Goal: Information Seeking & Learning: Learn about a topic

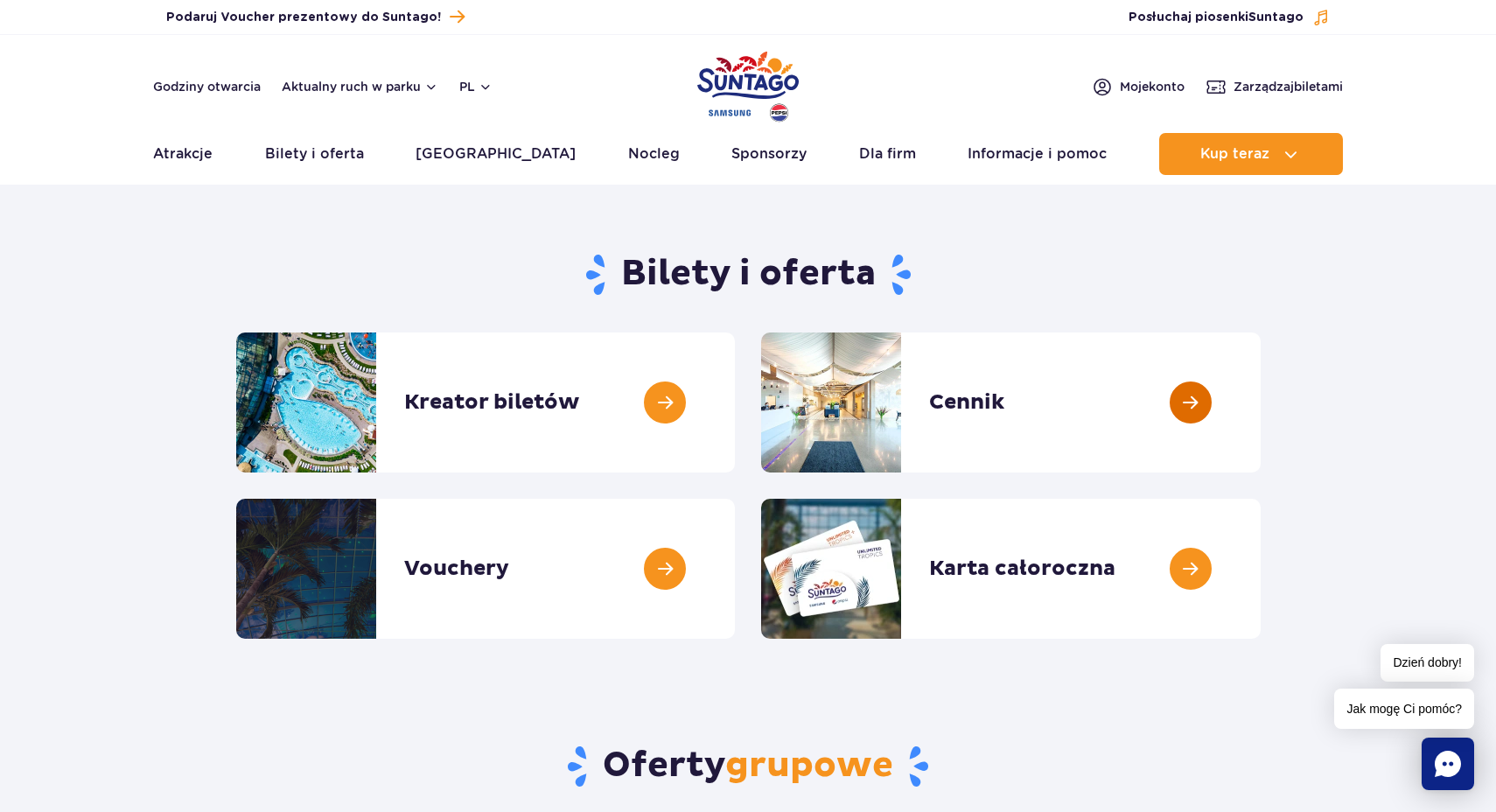
click at [1261, 410] on link at bounding box center [1261, 403] width 0 height 140
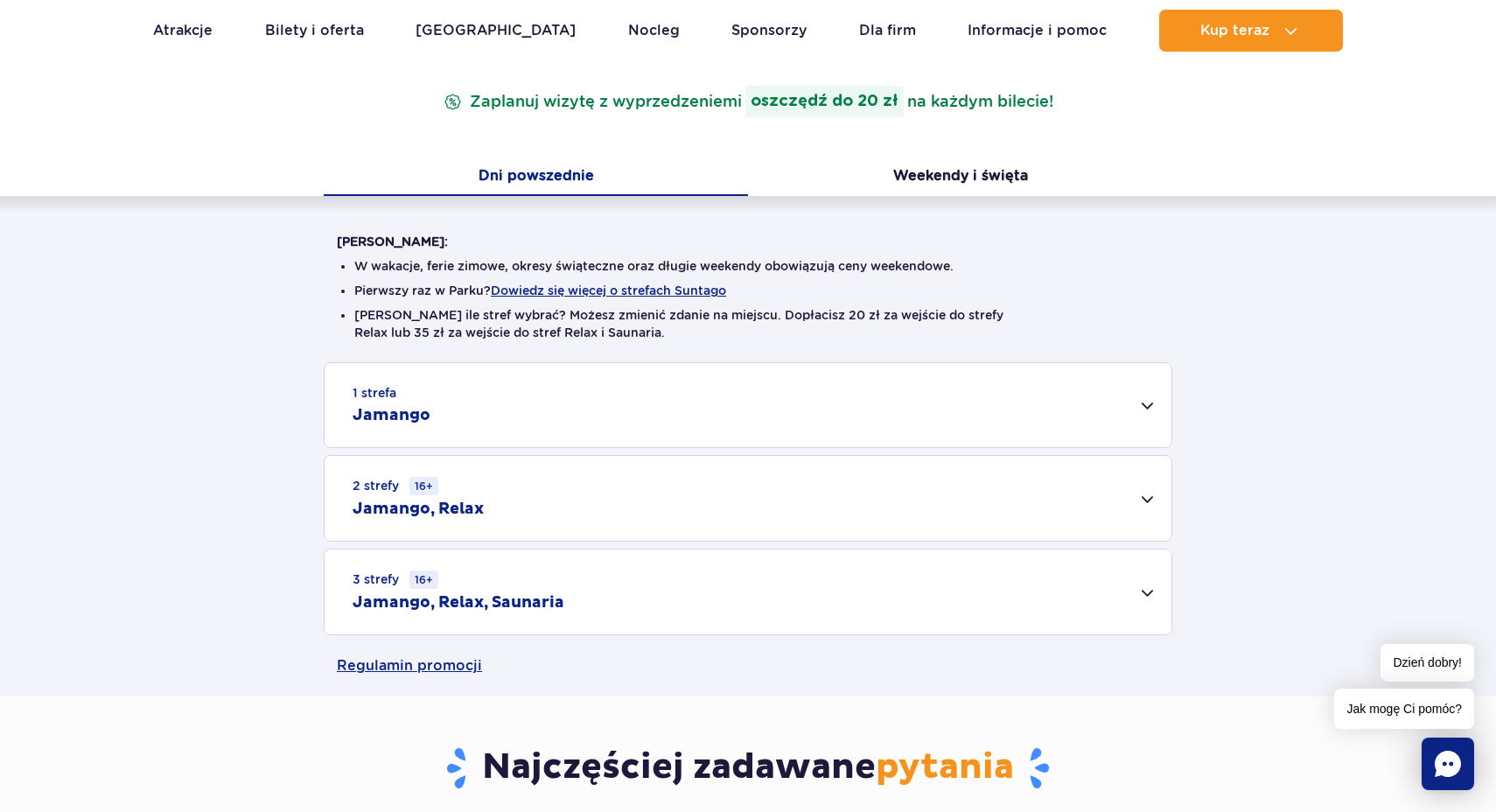
scroll to position [297, 0]
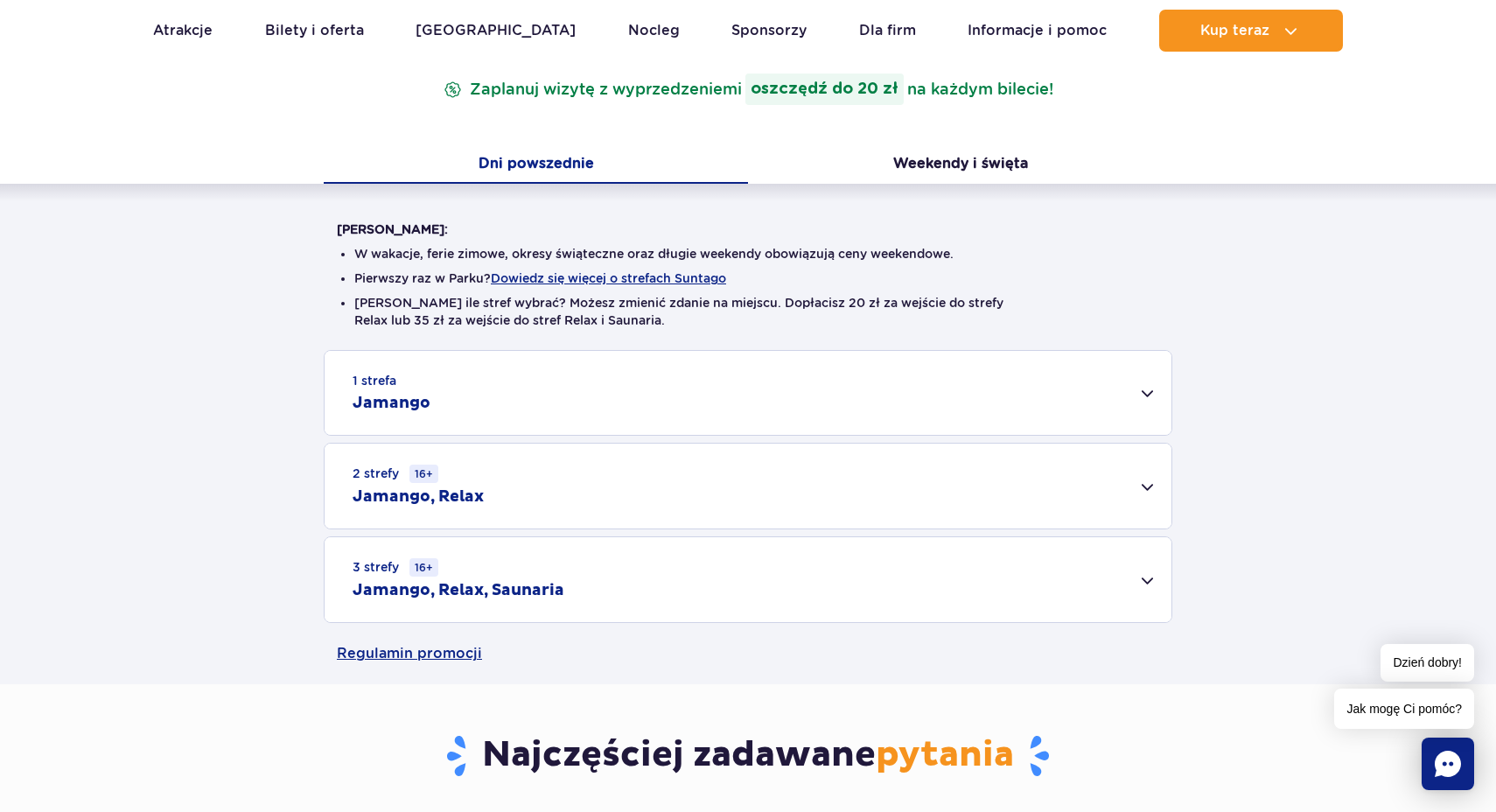
click at [657, 599] on div "3 strefy 16+ Jamango, Relax, Saunaria" at bounding box center [748, 580] width 847 height 85
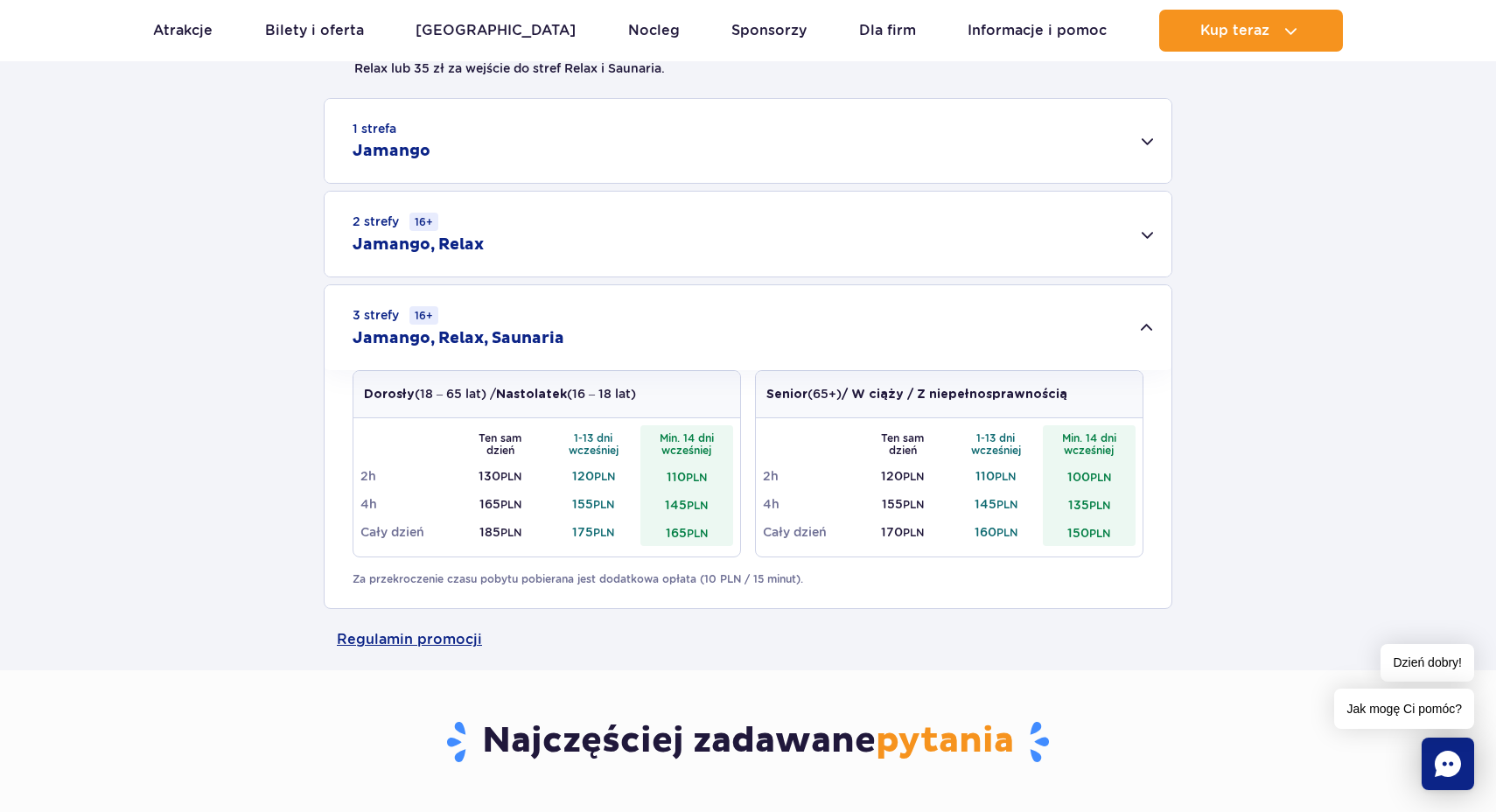
scroll to position [552, 0]
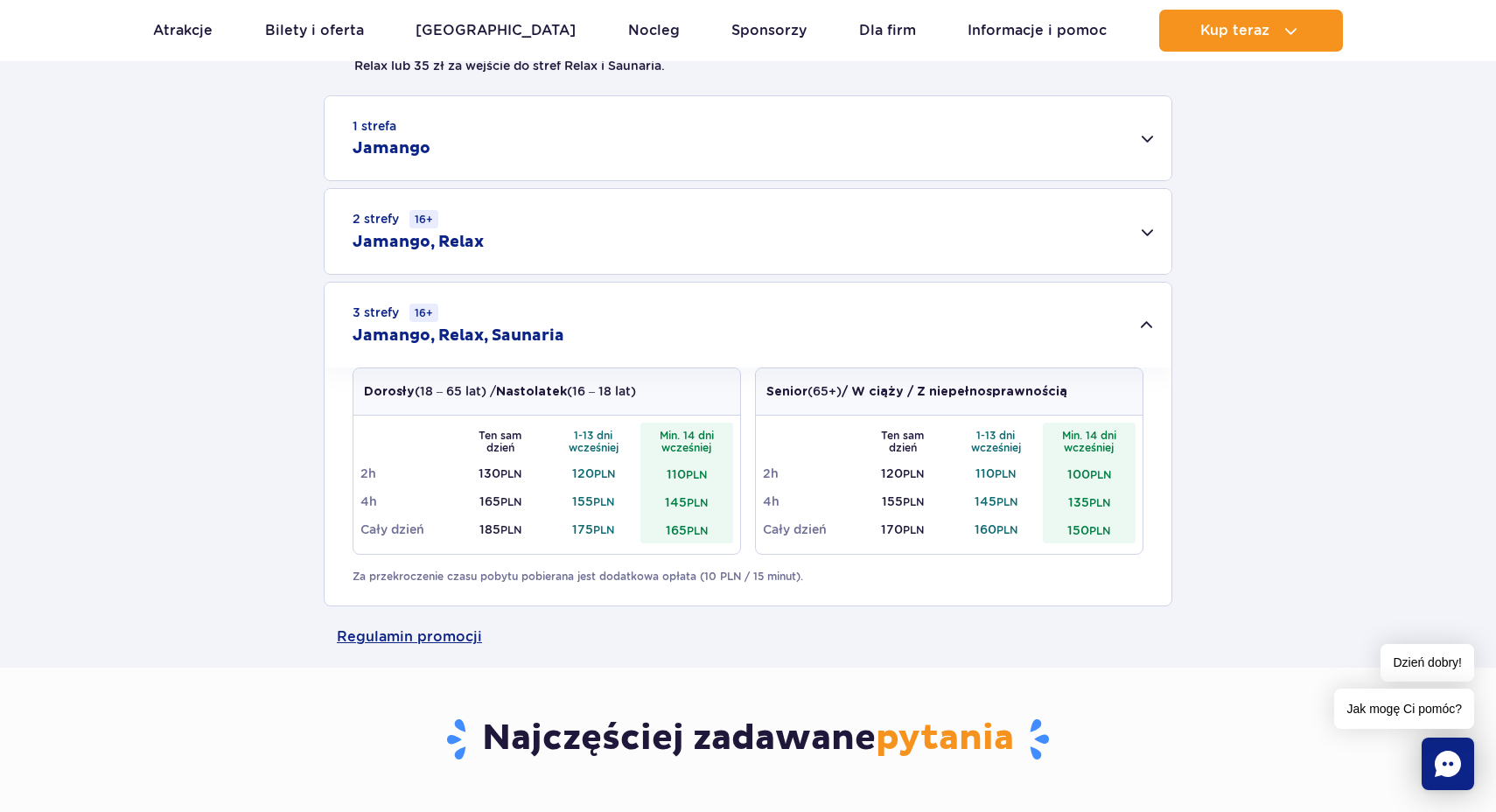
click at [639, 235] on div "2 strefy 16+ Jamango, Relax" at bounding box center [748, 231] width 847 height 85
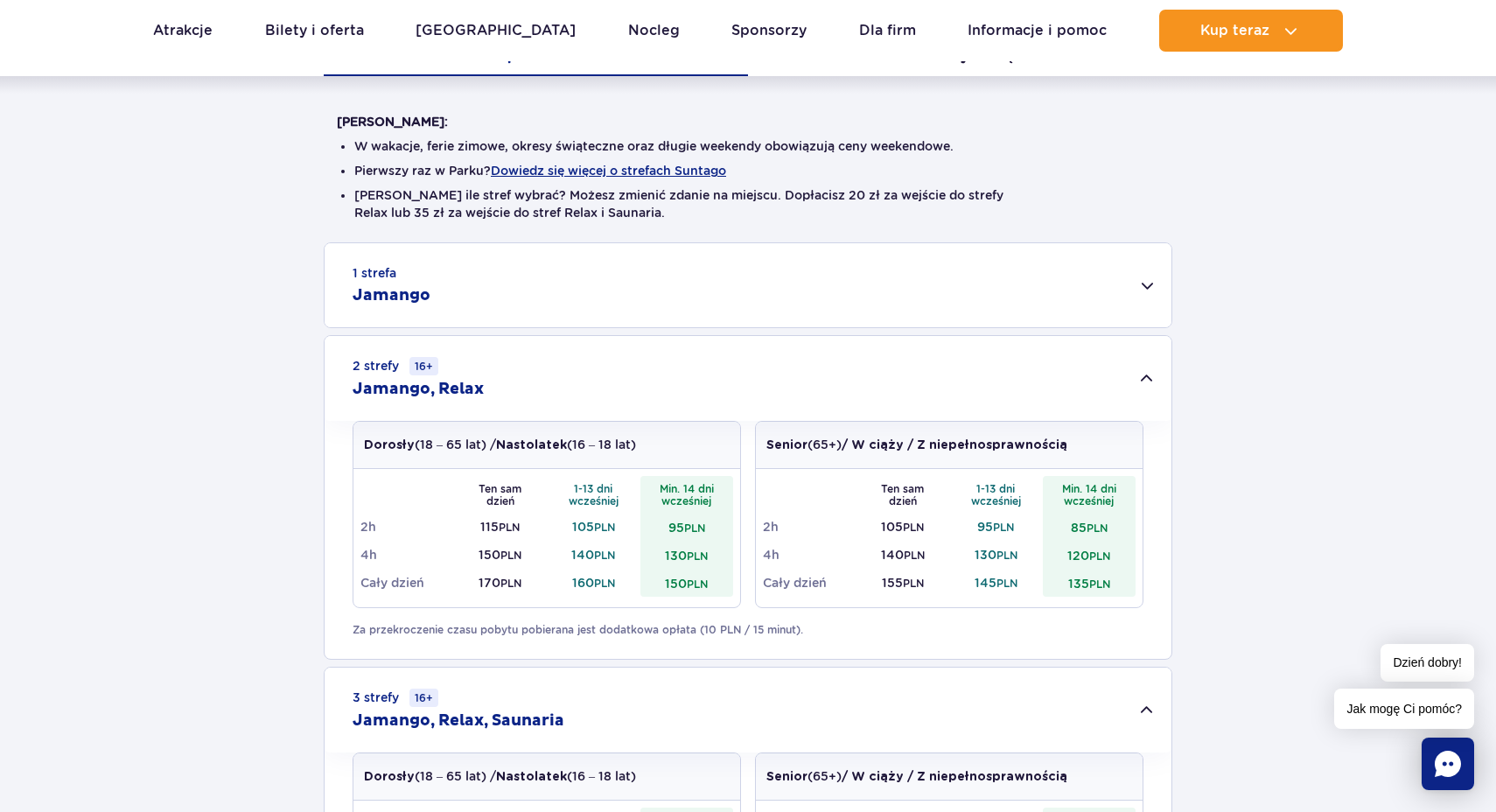
scroll to position [411, 0]
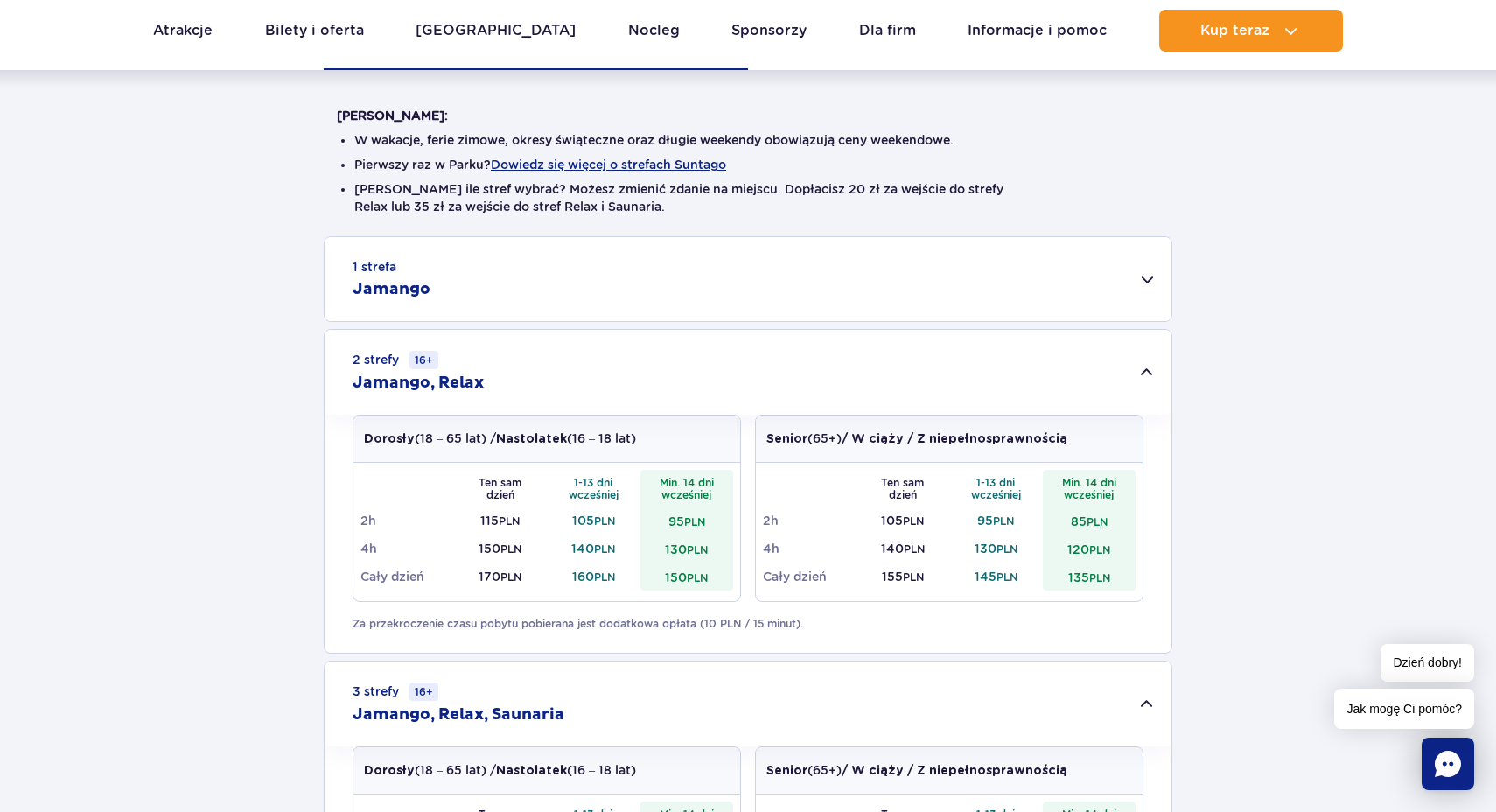
click at [1205, 489] on div "1 strefa Jamango Dorosły (18 – 65 lat) / Nastolatek (16 – 18 lat) Ten sam dzień…" at bounding box center [748, 610] width 1496 height 749
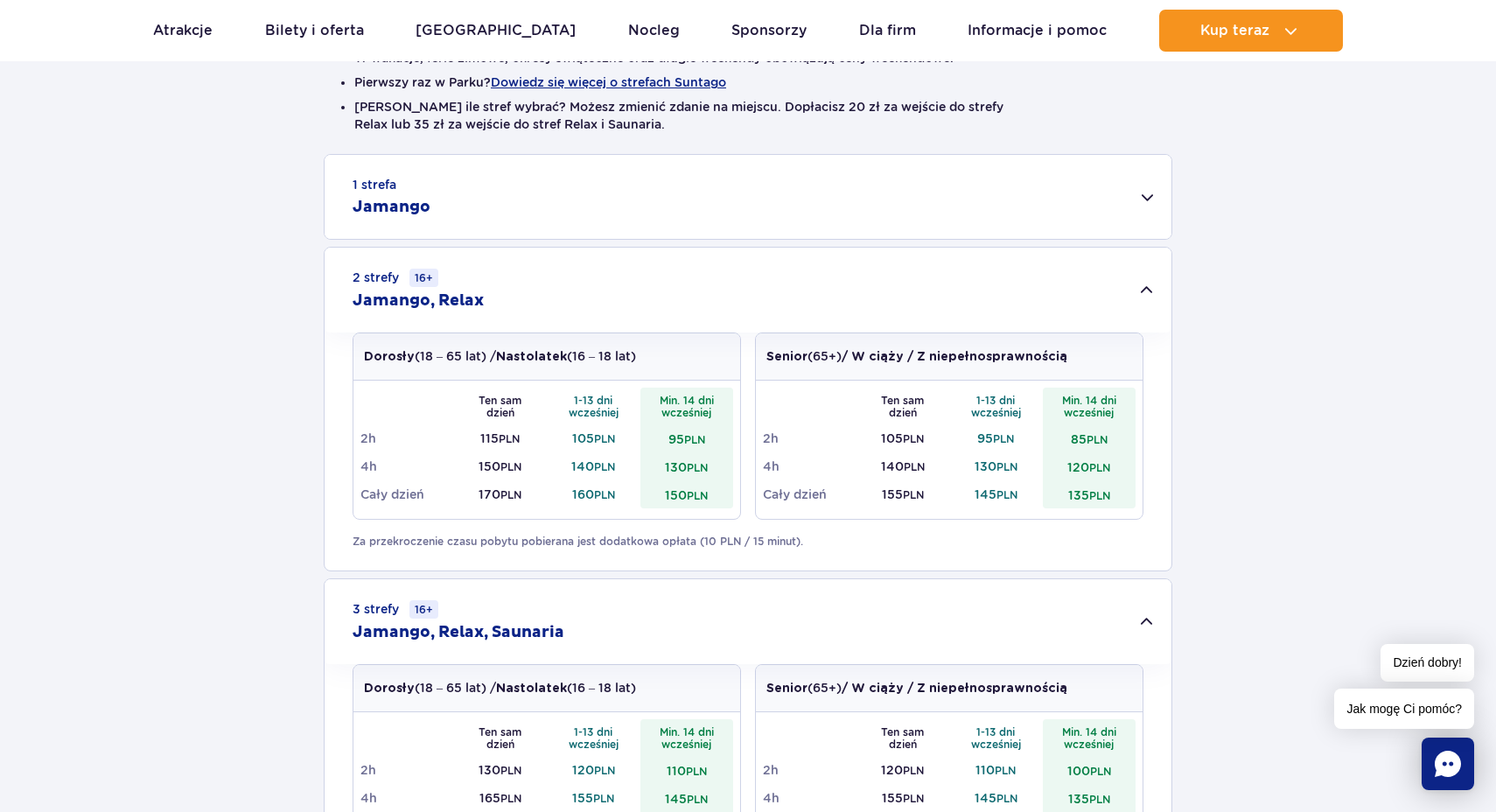
scroll to position [497, 0]
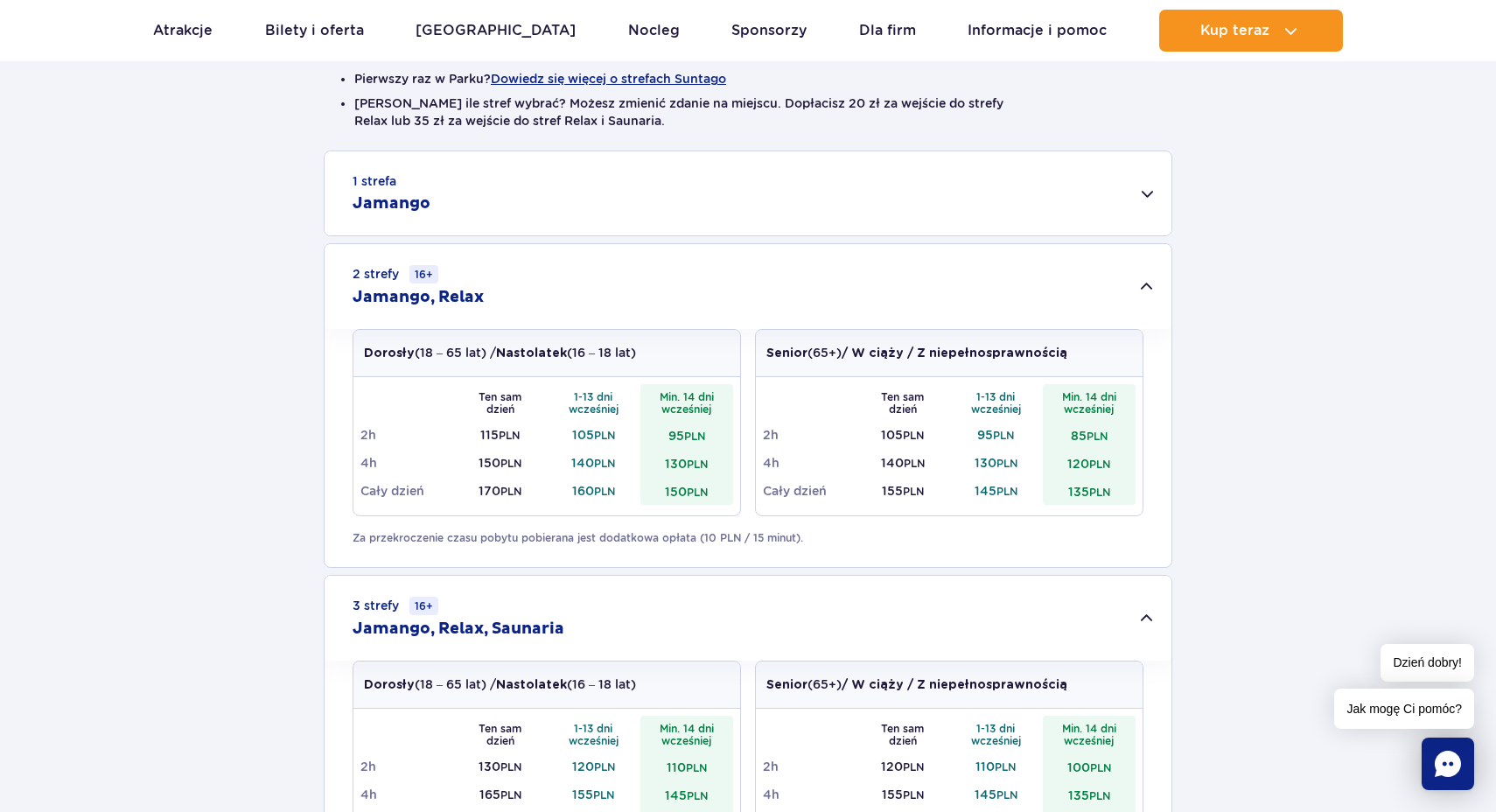
click at [1191, 444] on div "1 strefa Jamango Dorosły (18 – 65 lat) / Nastolatek (16 – 18 lat) Ten sam dzień…" at bounding box center [748, 525] width 1496 height 749
click at [1174, 415] on div "1 strefa Jamango Dorosły (18 – 65 lat) / Nastolatek (16 – 18 lat) Ten sam dzień…" at bounding box center [748, 525] width 1496 height 749
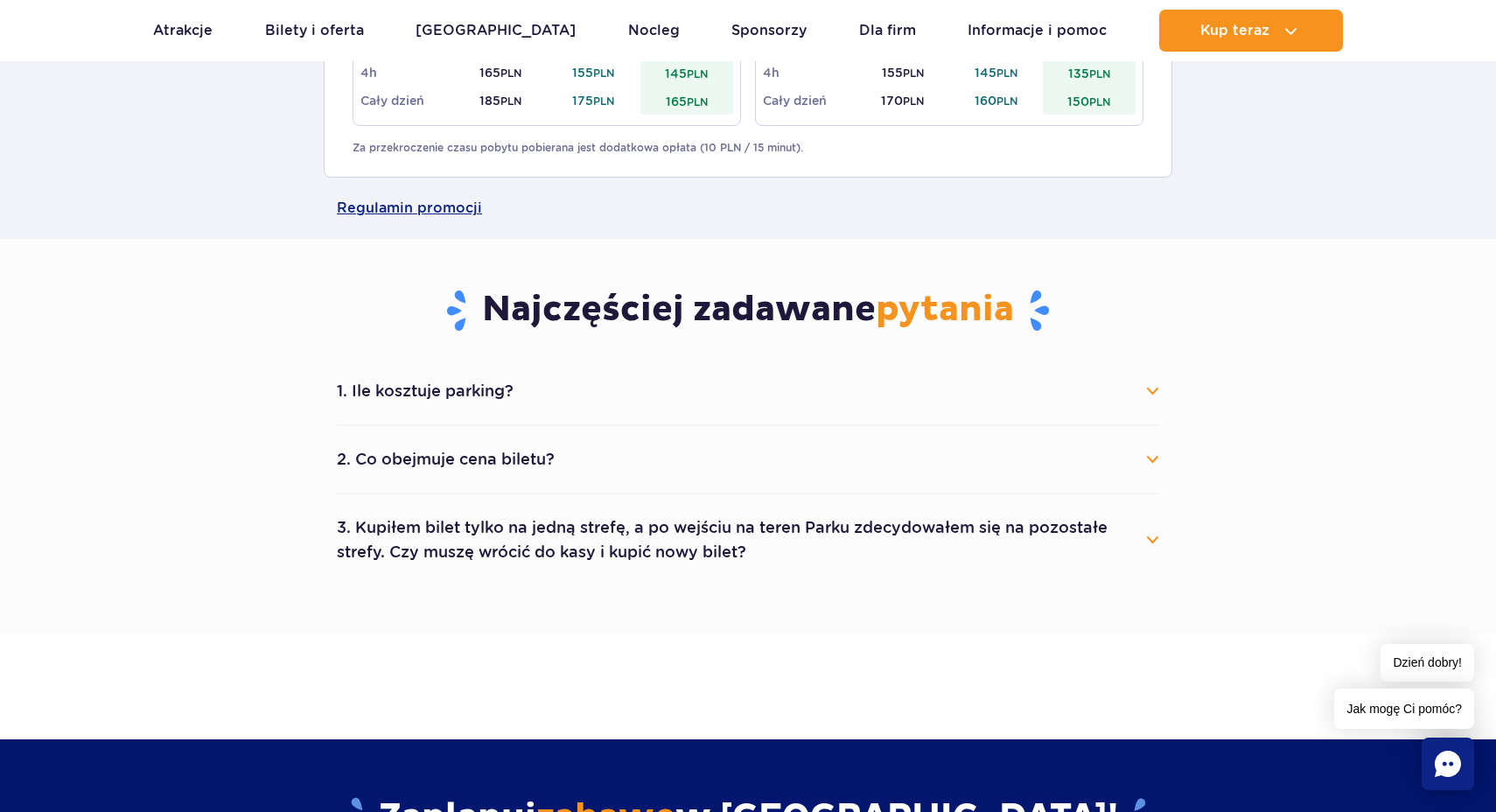
scroll to position [1218, 0]
click at [1029, 549] on button "3. Kupiłem bilet tylko na jedną strefę, a po wejściu na teren Parku zdecydowałe…" at bounding box center [748, 539] width 823 height 63
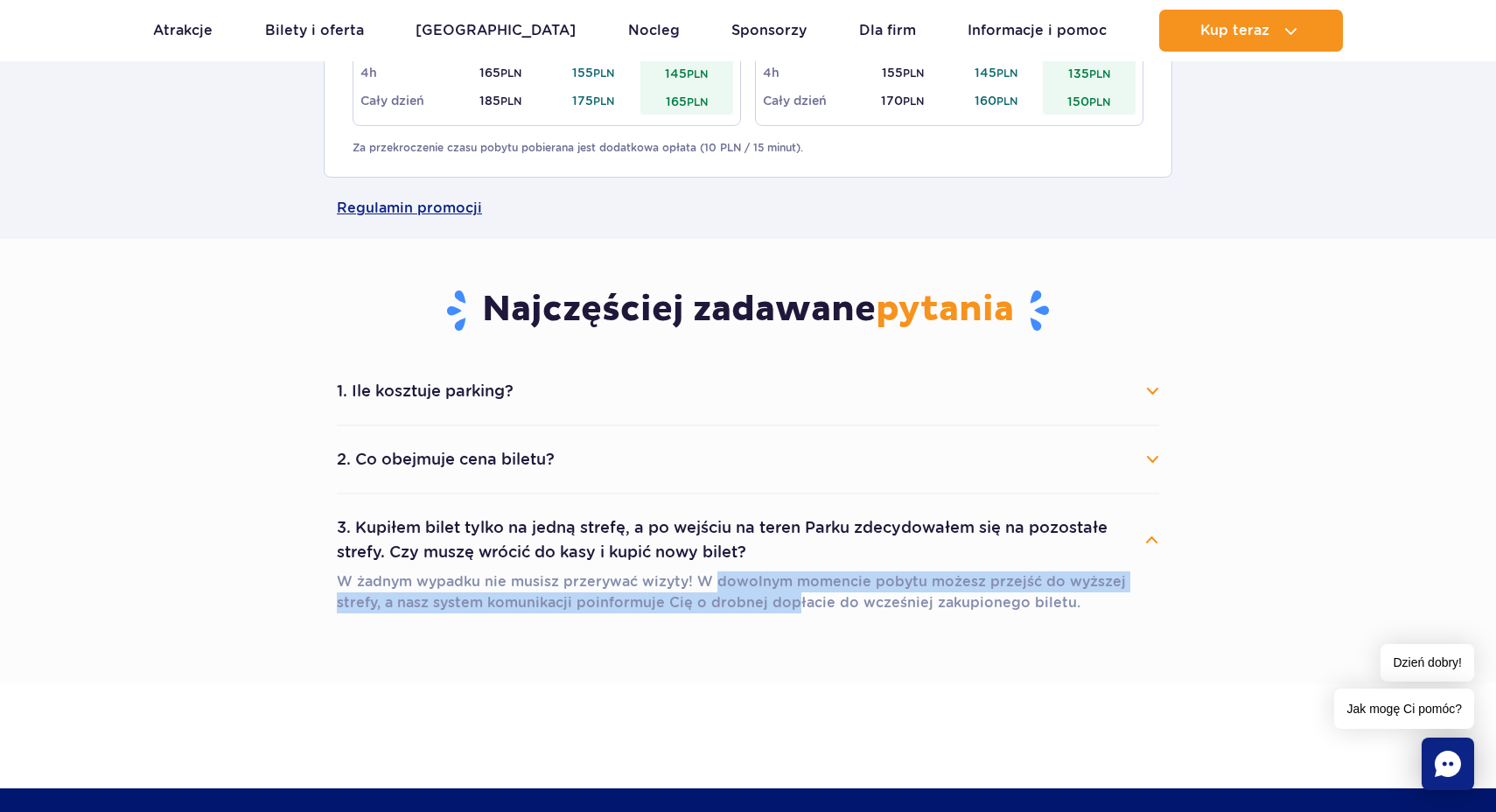
drag, startPoint x: 710, startPoint y: 583, endPoint x: 743, endPoint y: 606, distance: 40.2
click at [743, 606] on p "W żadnym wypadku nie musisz przerywać wizyty! W dowolnym momencie pobytu możesz…" at bounding box center [748, 592] width 823 height 42
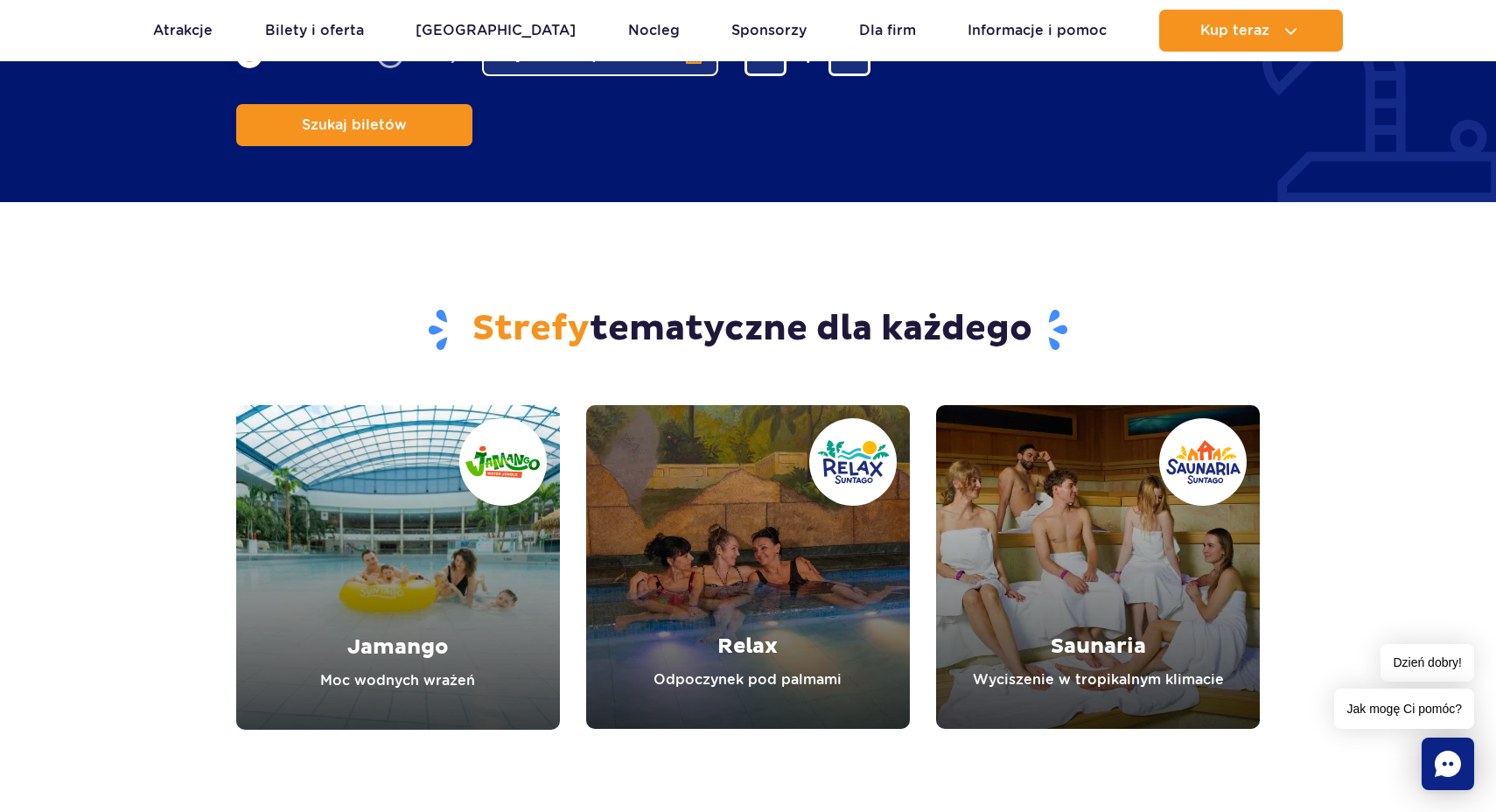
scroll to position [2186, 0]
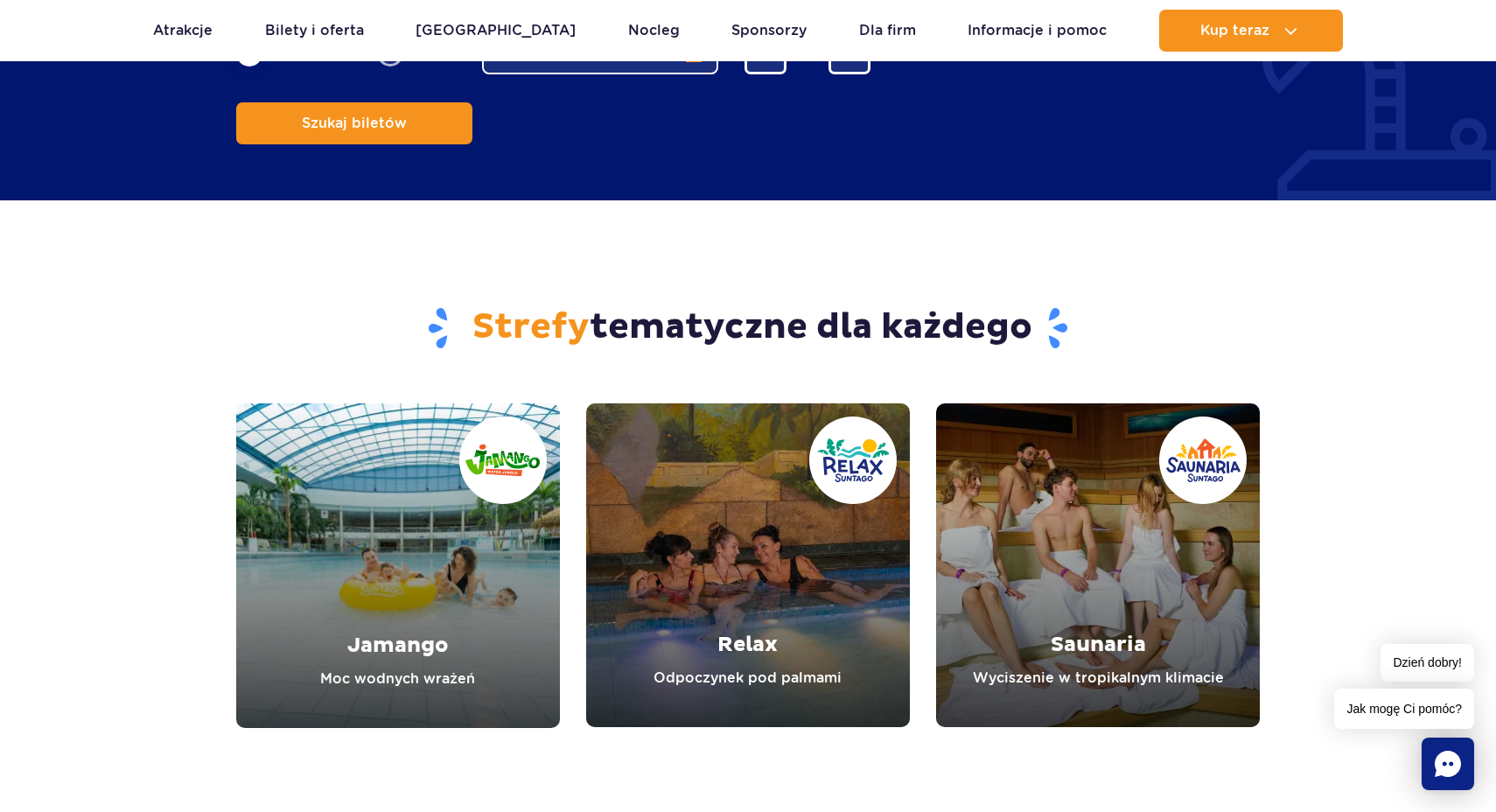
click at [455, 499] on link "Jamango" at bounding box center [397, 566] width 324 height 324
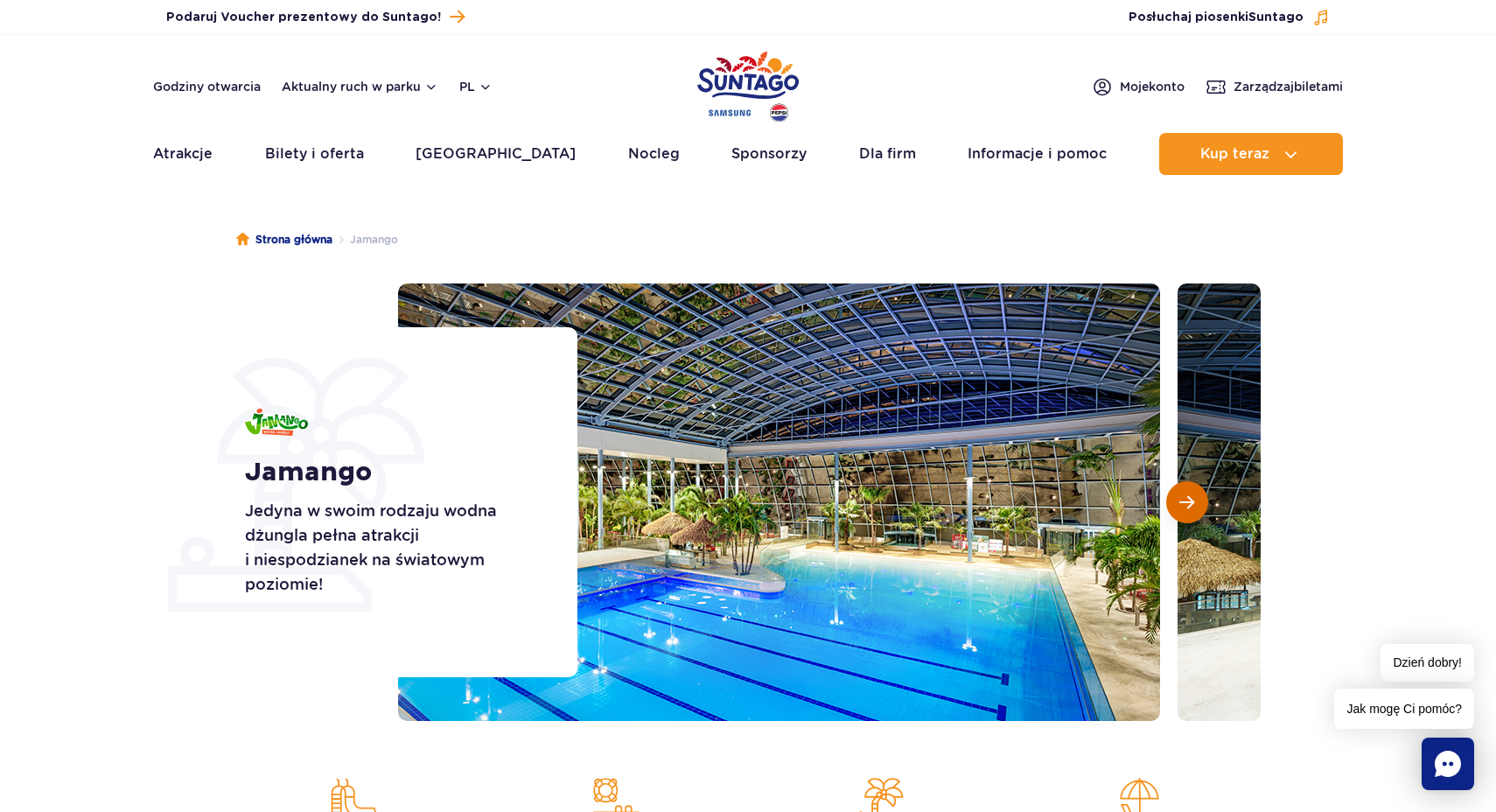
click at [1183, 500] on span "Następny slajd" at bounding box center [1188, 502] width 15 height 16
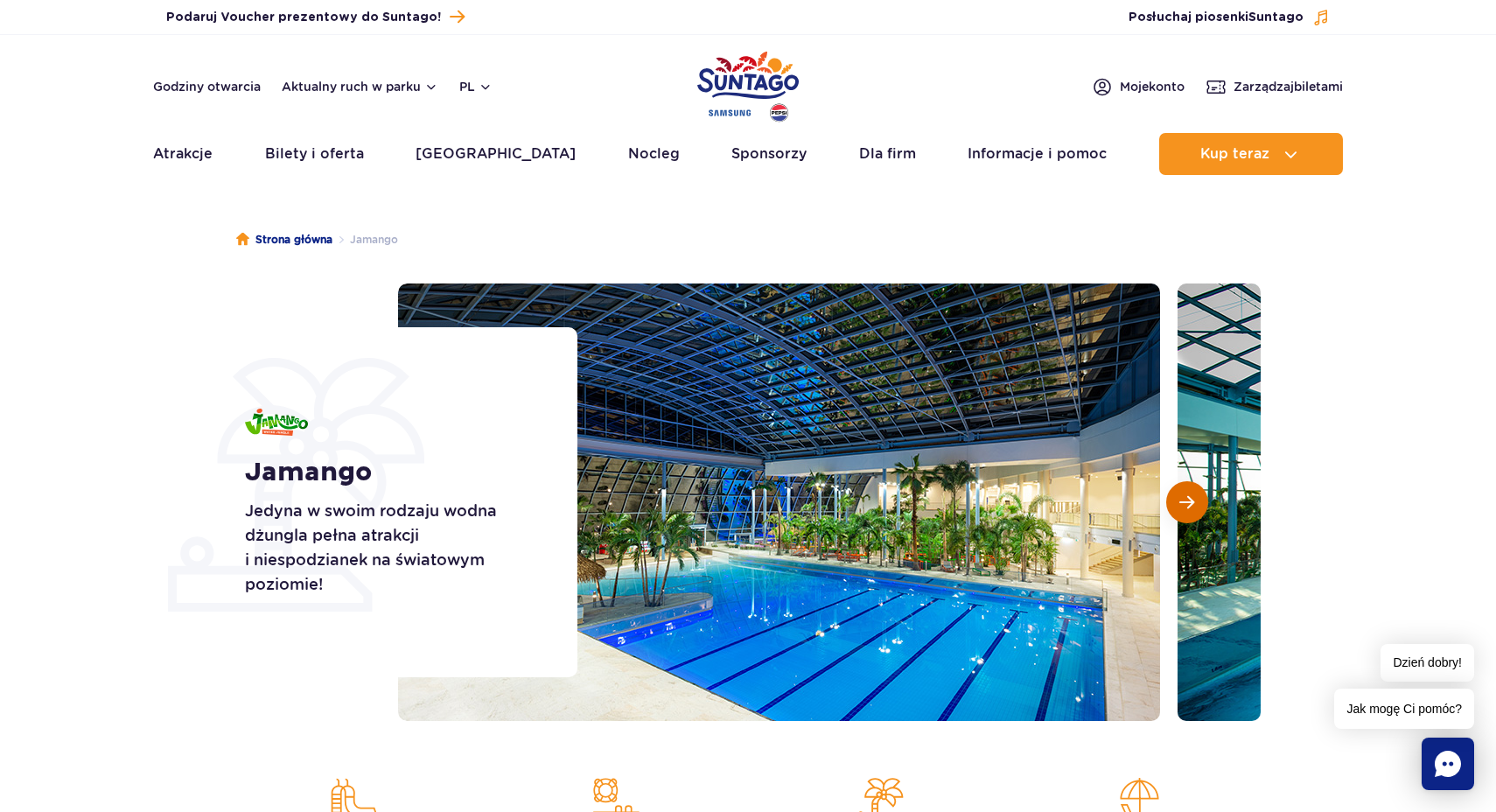
click at [1183, 500] on span "Następny slajd" at bounding box center [1188, 502] width 15 height 16
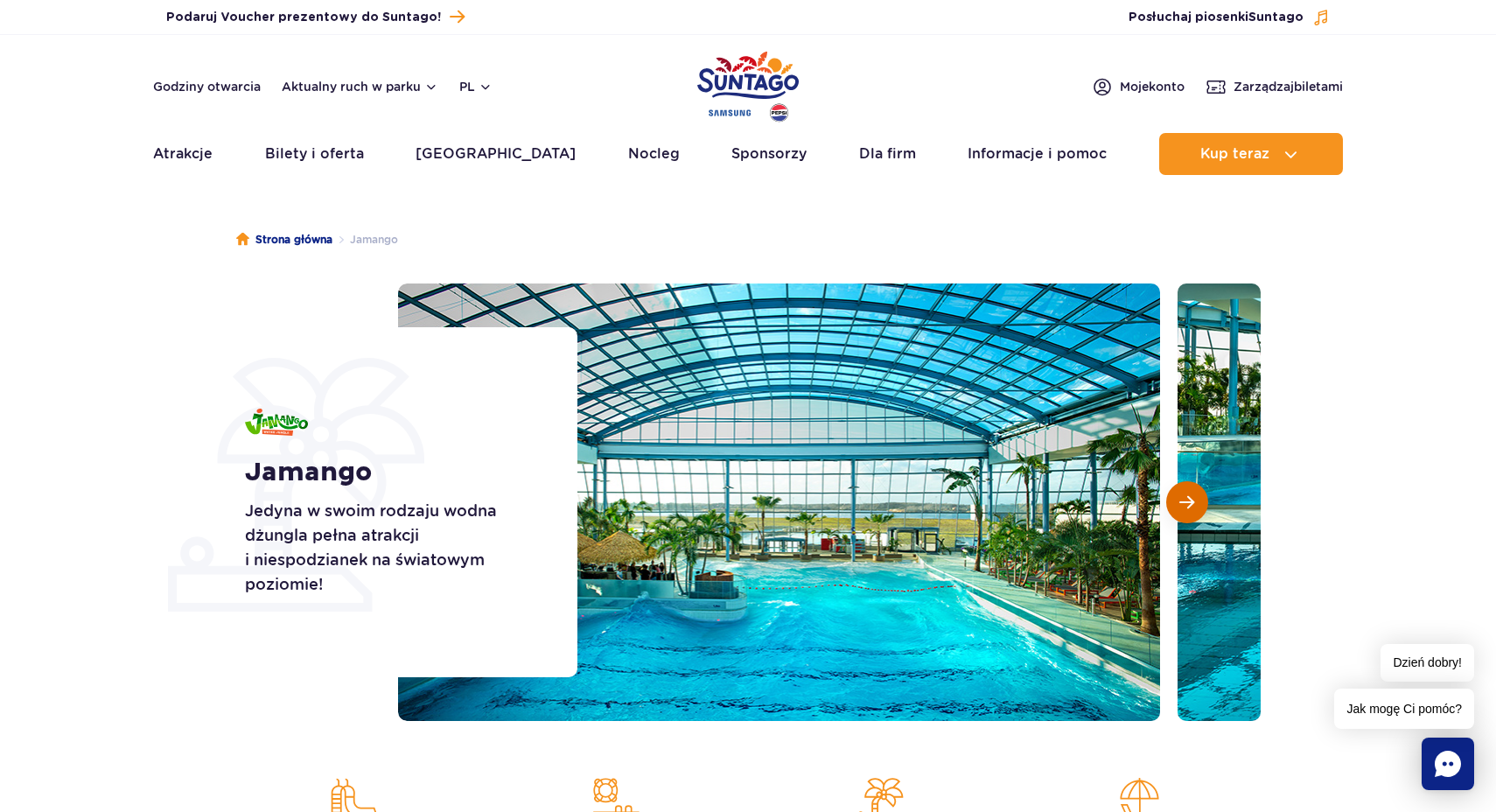
click at [1183, 500] on span "Następny slajd" at bounding box center [1188, 502] width 15 height 16
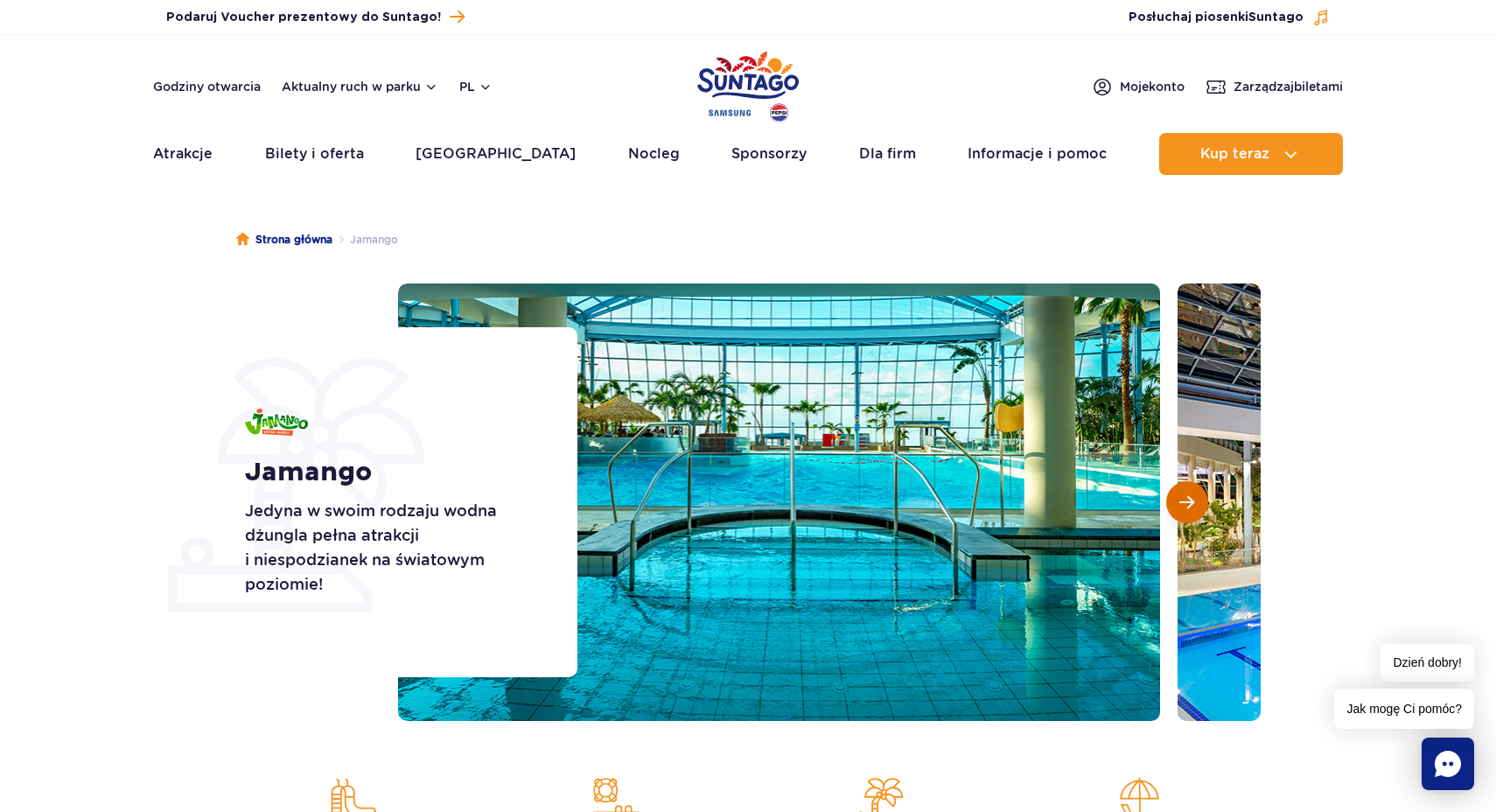
click at [1183, 500] on span "Następny slajd" at bounding box center [1188, 502] width 15 height 16
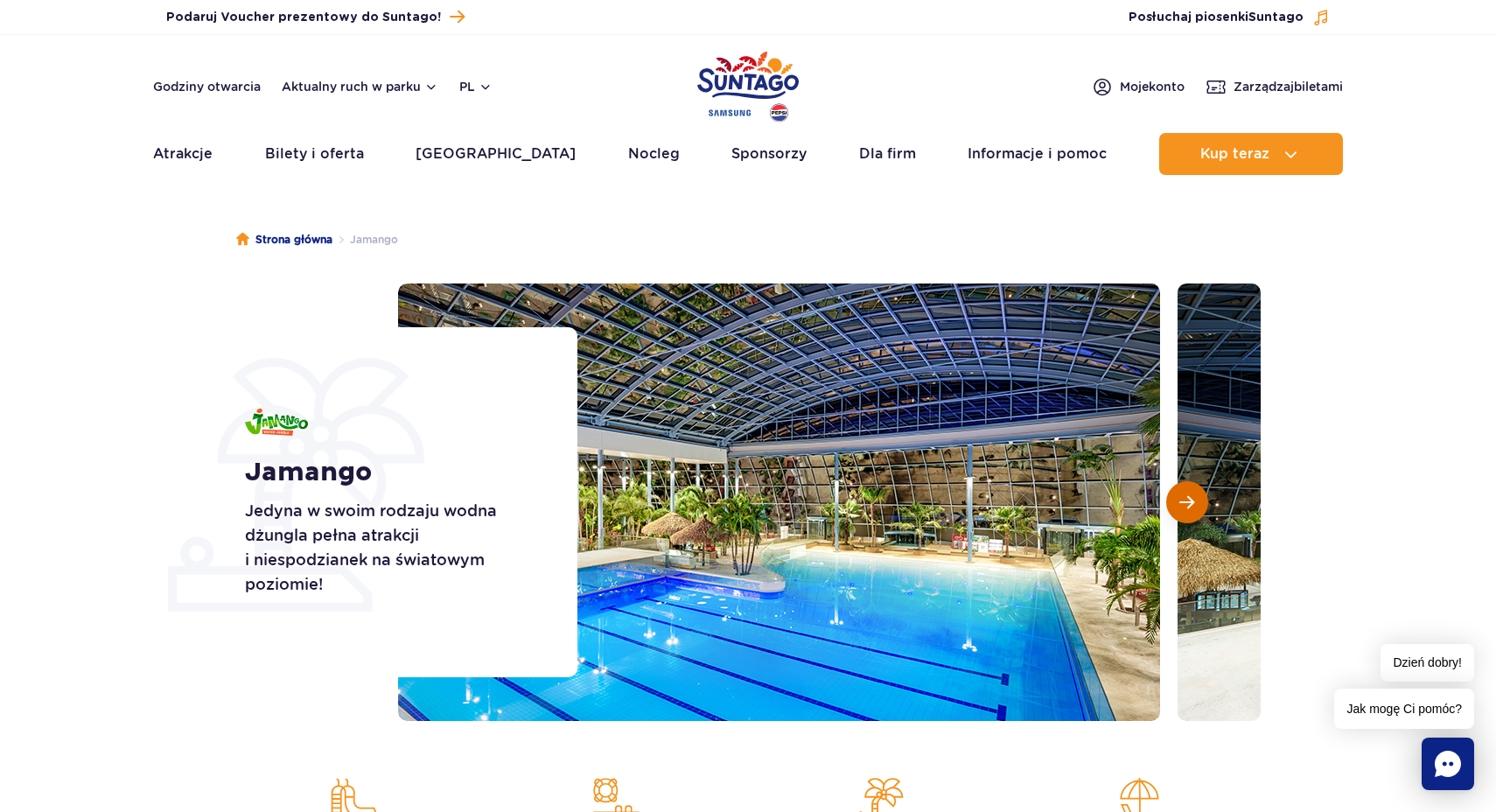
click at [1183, 500] on span "Następny slajd" at bounding box center [1188, 502] width 15 height 16
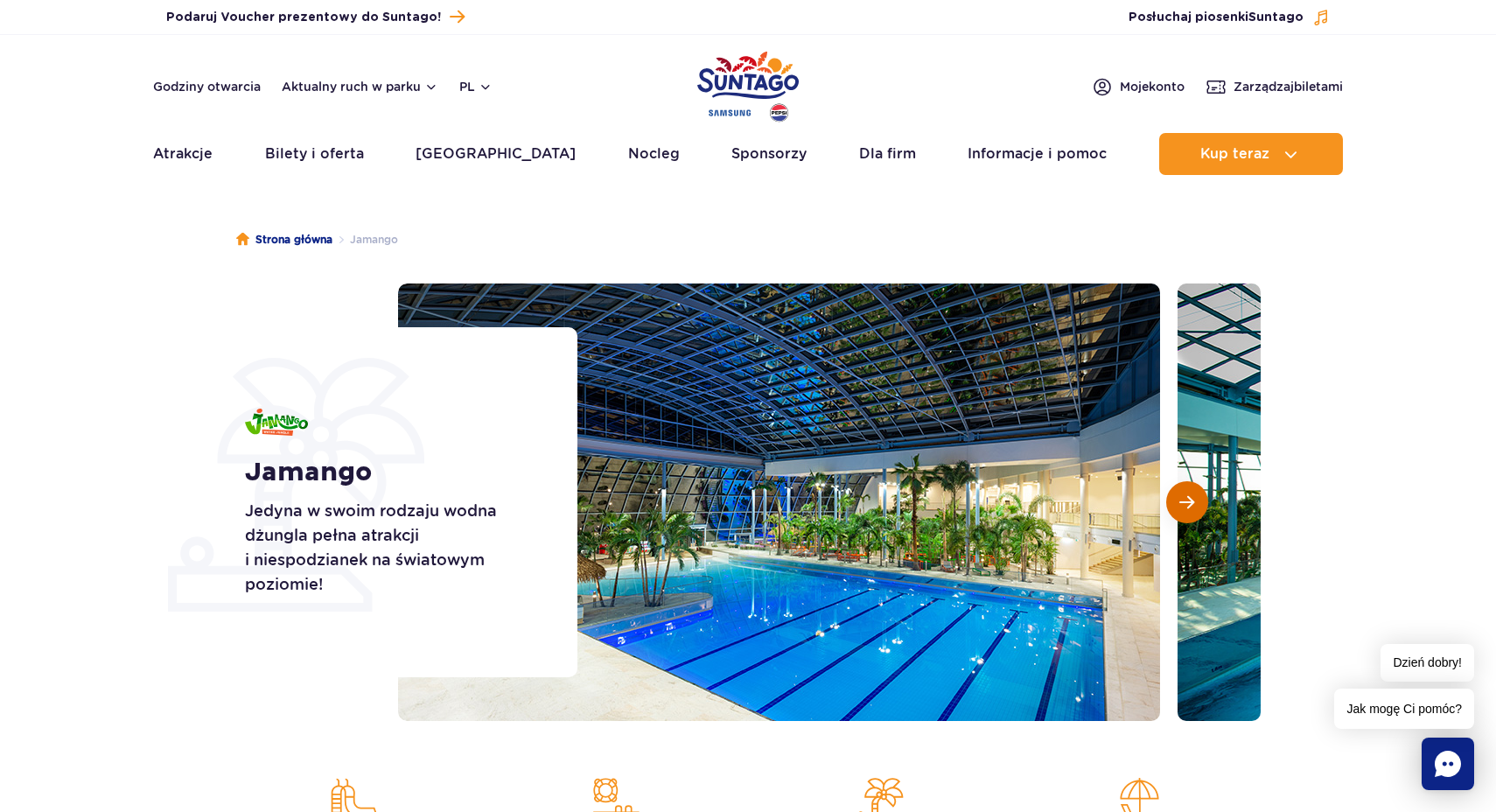
click at [1183, 500] on span "Następny slajd" at bounding box center [1188, 502] width 15 height 16
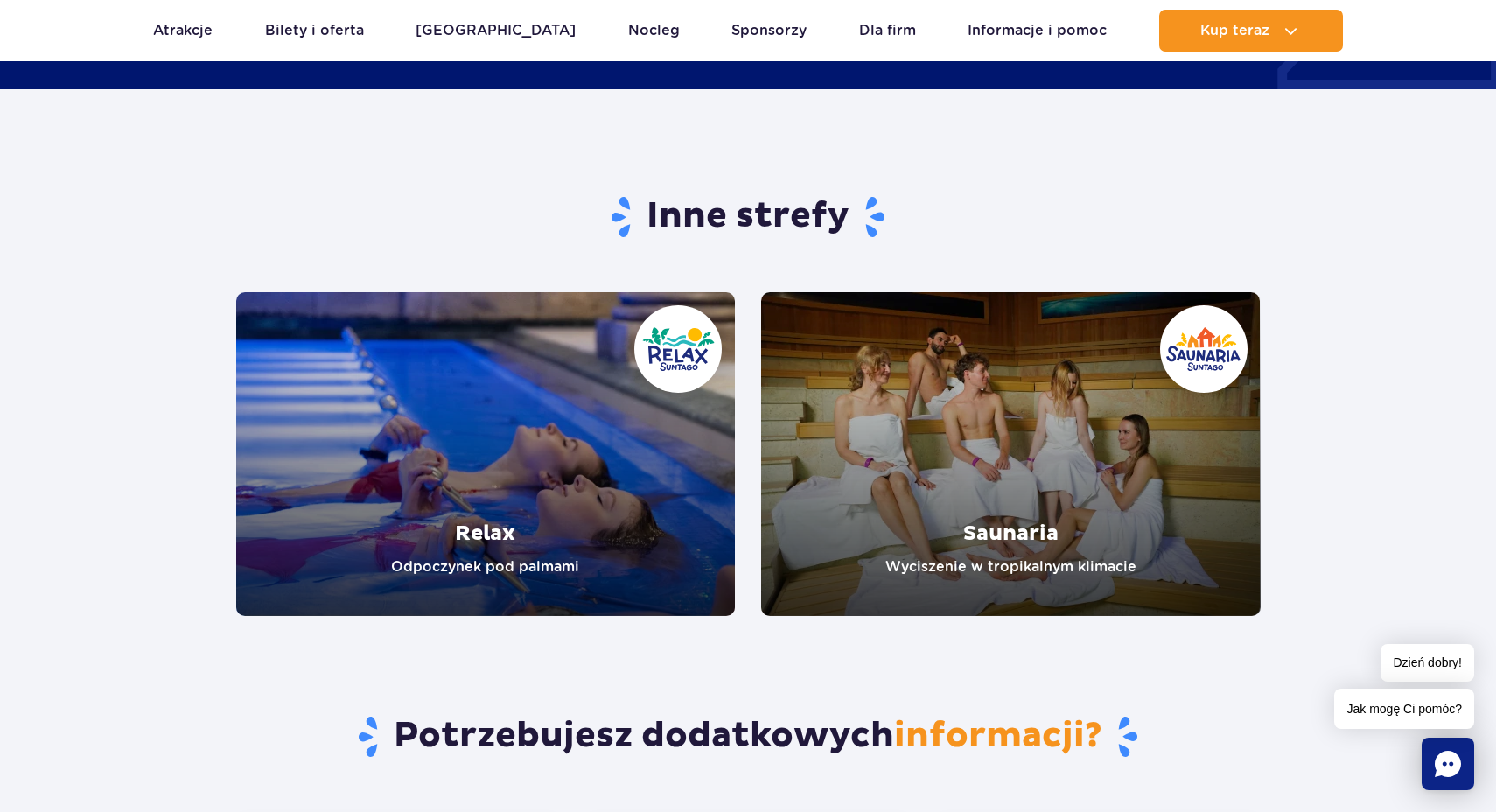
scroll to position [3244, 0]
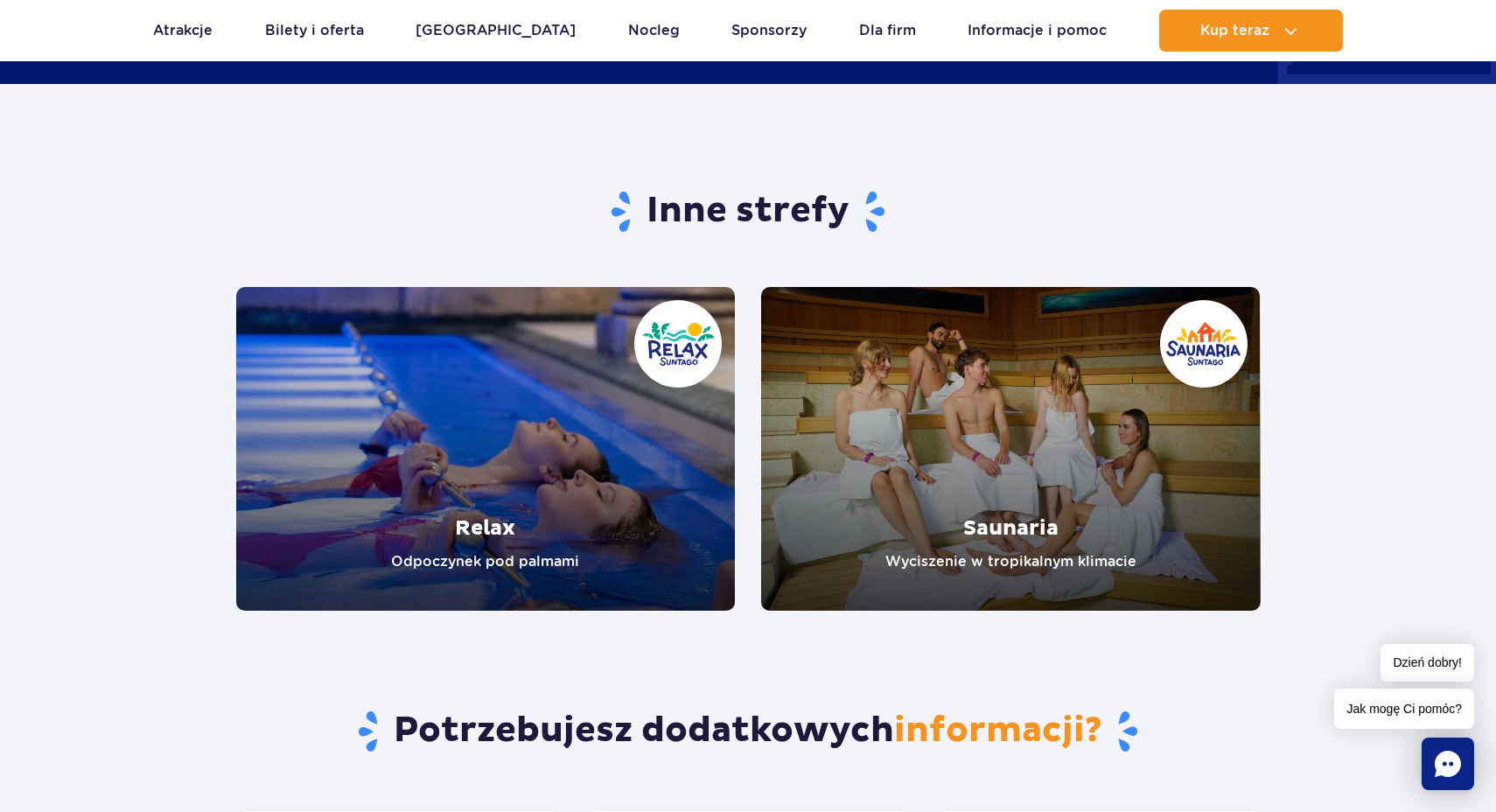
click at [590, 436] on link "Relax" at bounding box center [486, 448] width 500 height 323
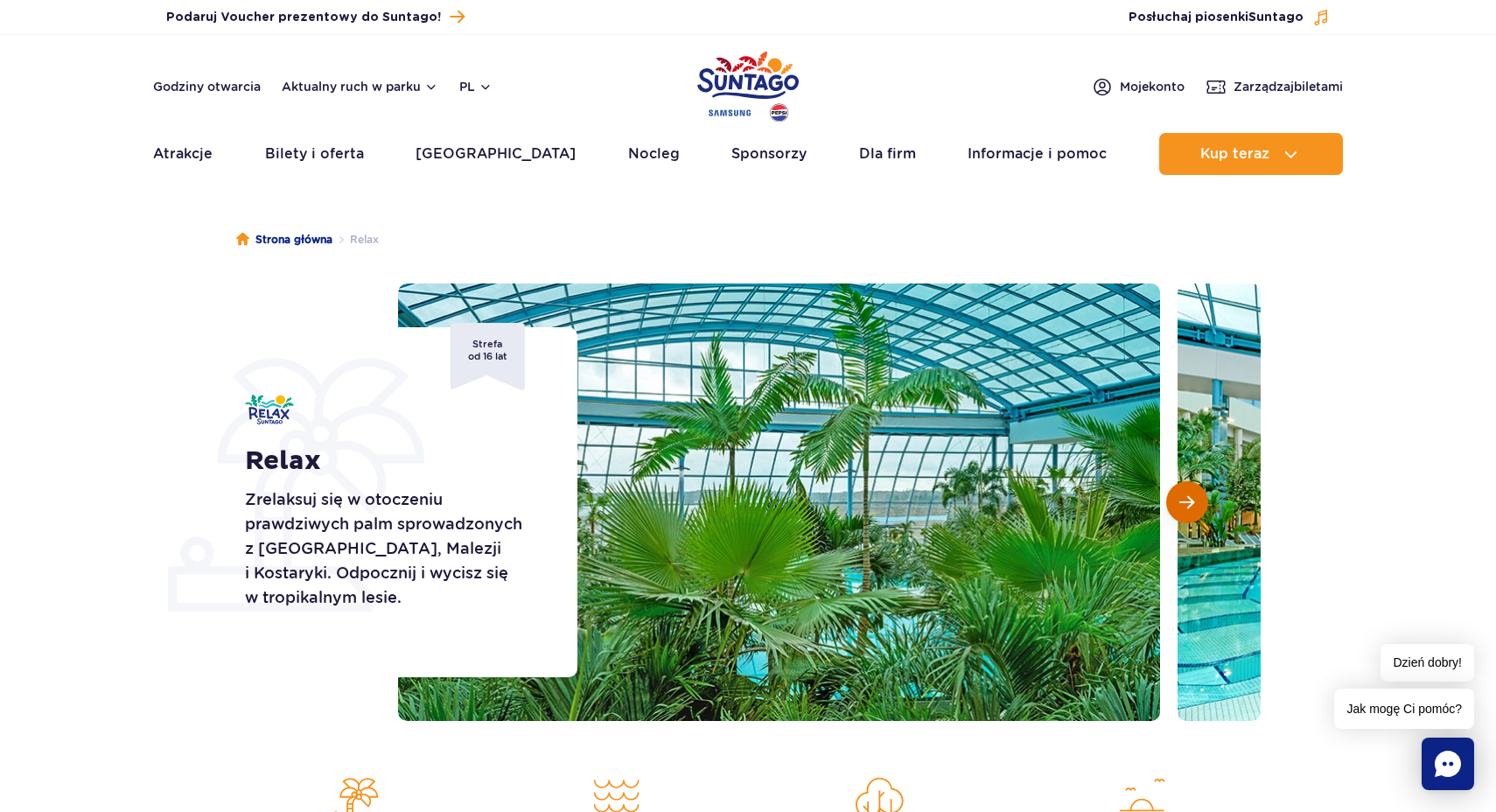
click at [1196, 505] on button "Następny slajd" at bounding box center [1188, 502] width 42 height 42
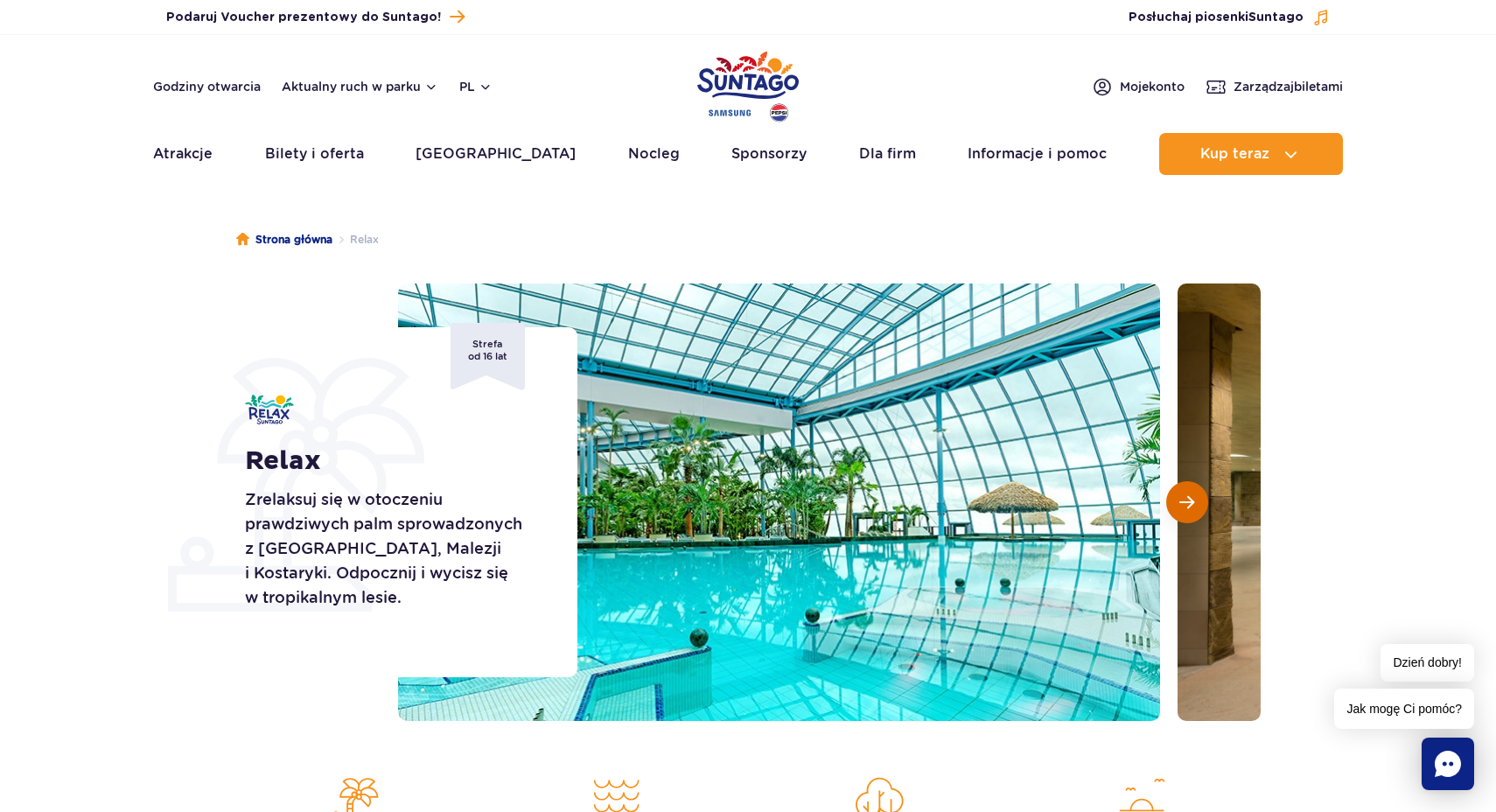
click at [1196, 505] on button "Następny slajd" at bounding box center [1188, 502] width 42 height 42
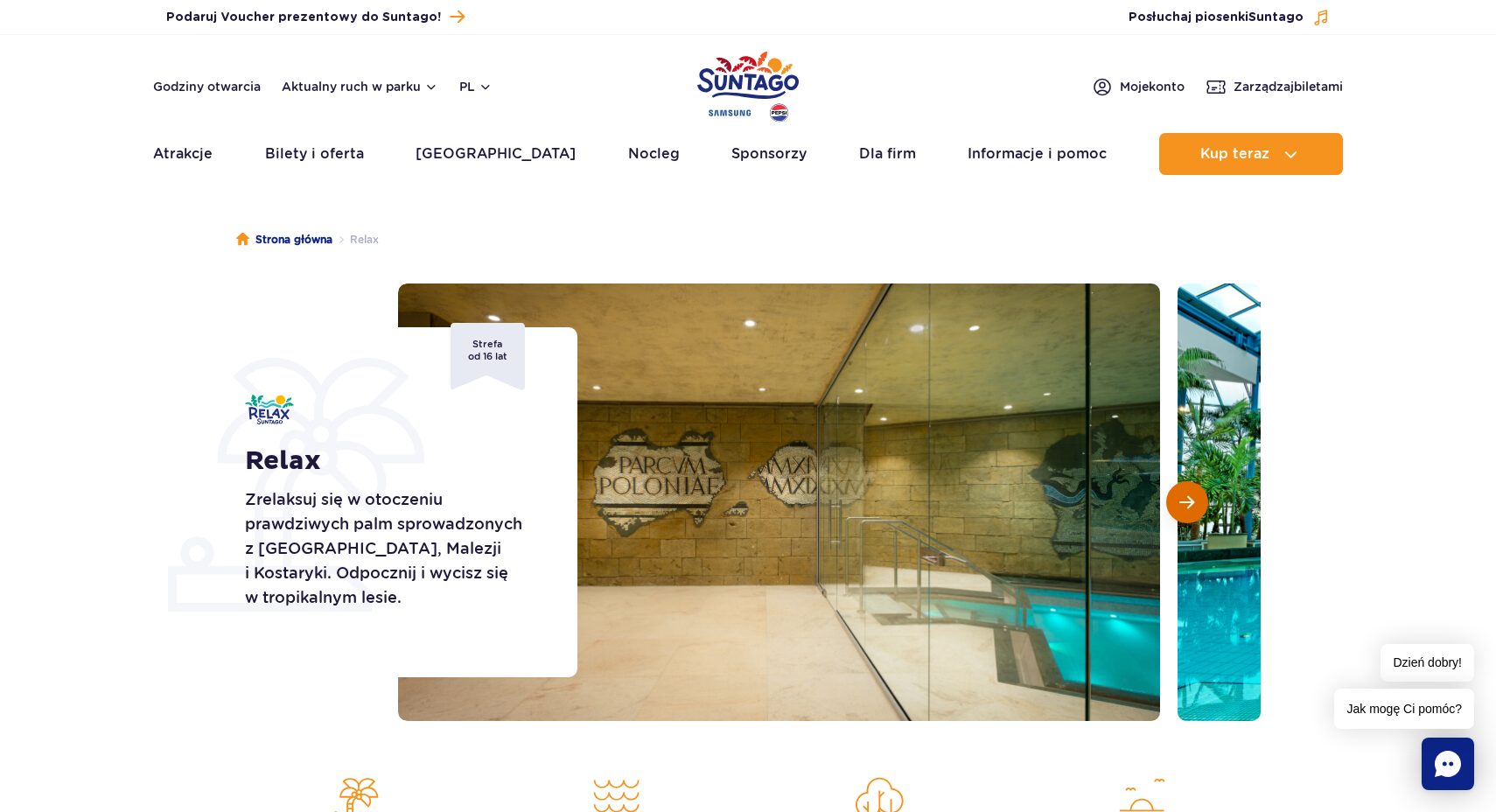
click at [1196, 505] on button "Następny slajd" at bounding box center [1188, 502] width 42 height 42
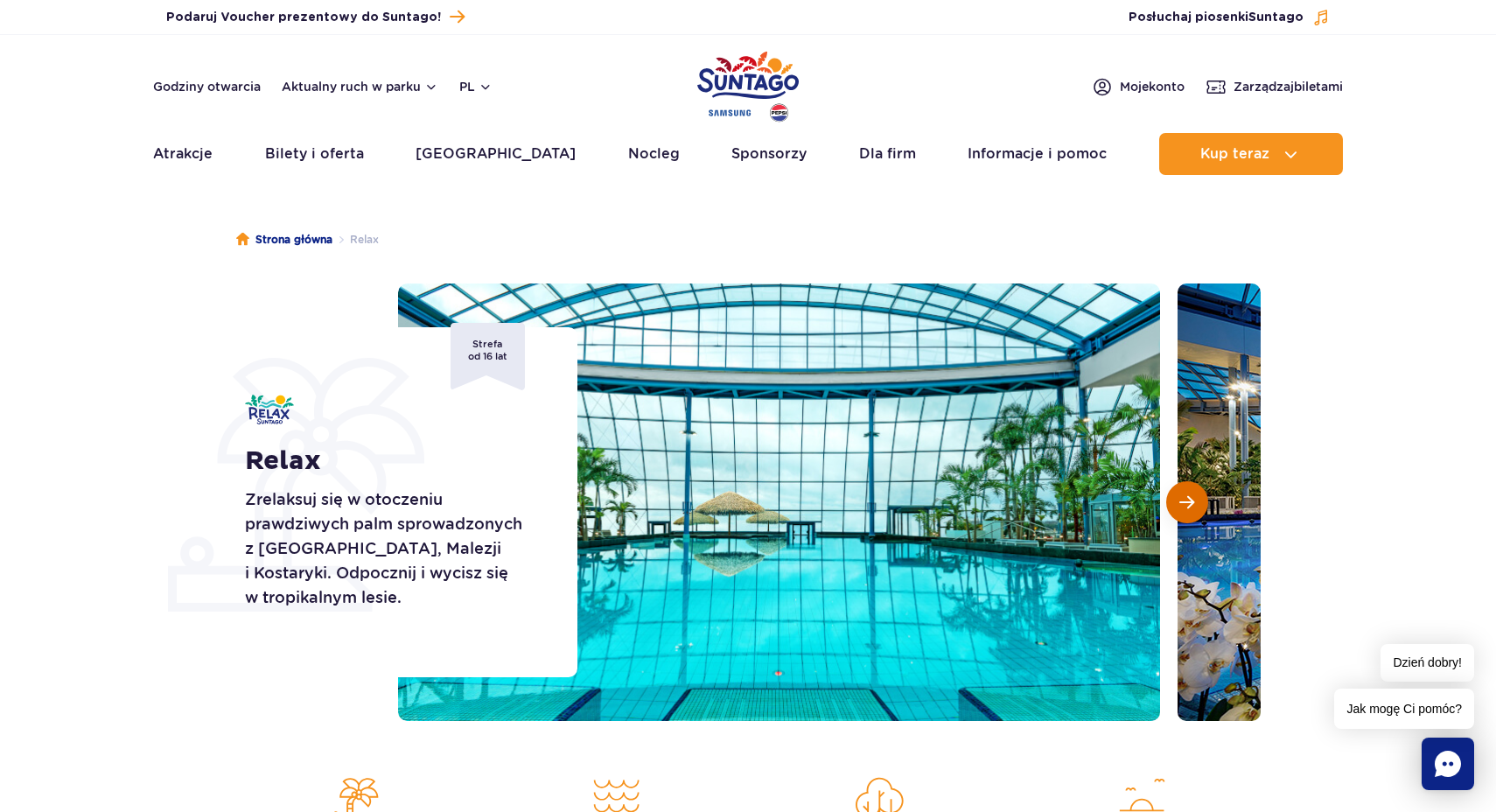
click at [1196, 505] on button "Następny slajd" at bounding box center [1188, 502] width 42 height 42
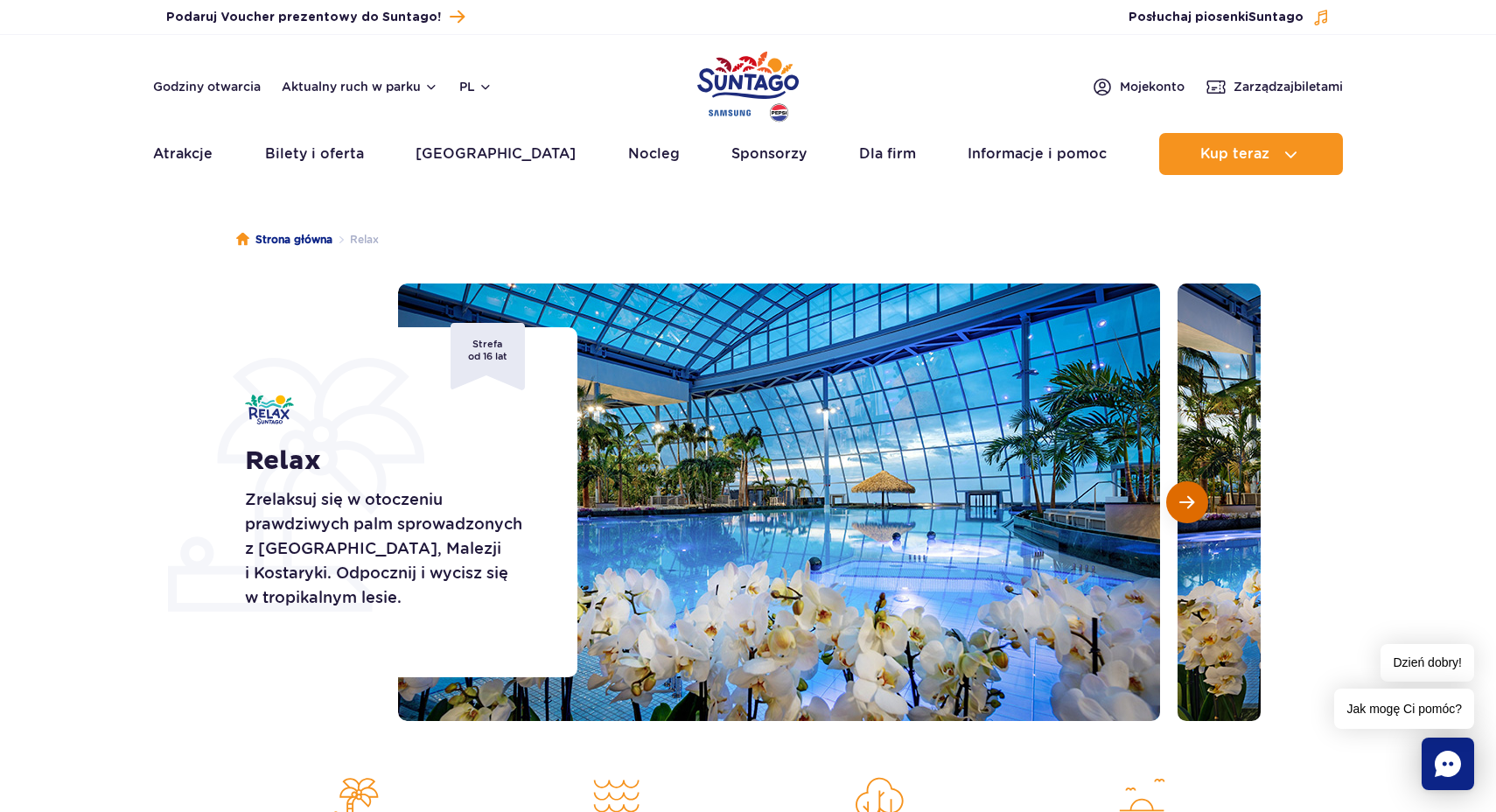
click at [1196, 505] on button "Następny slajd" at bounding box center [1188, 502] width 42 height 42
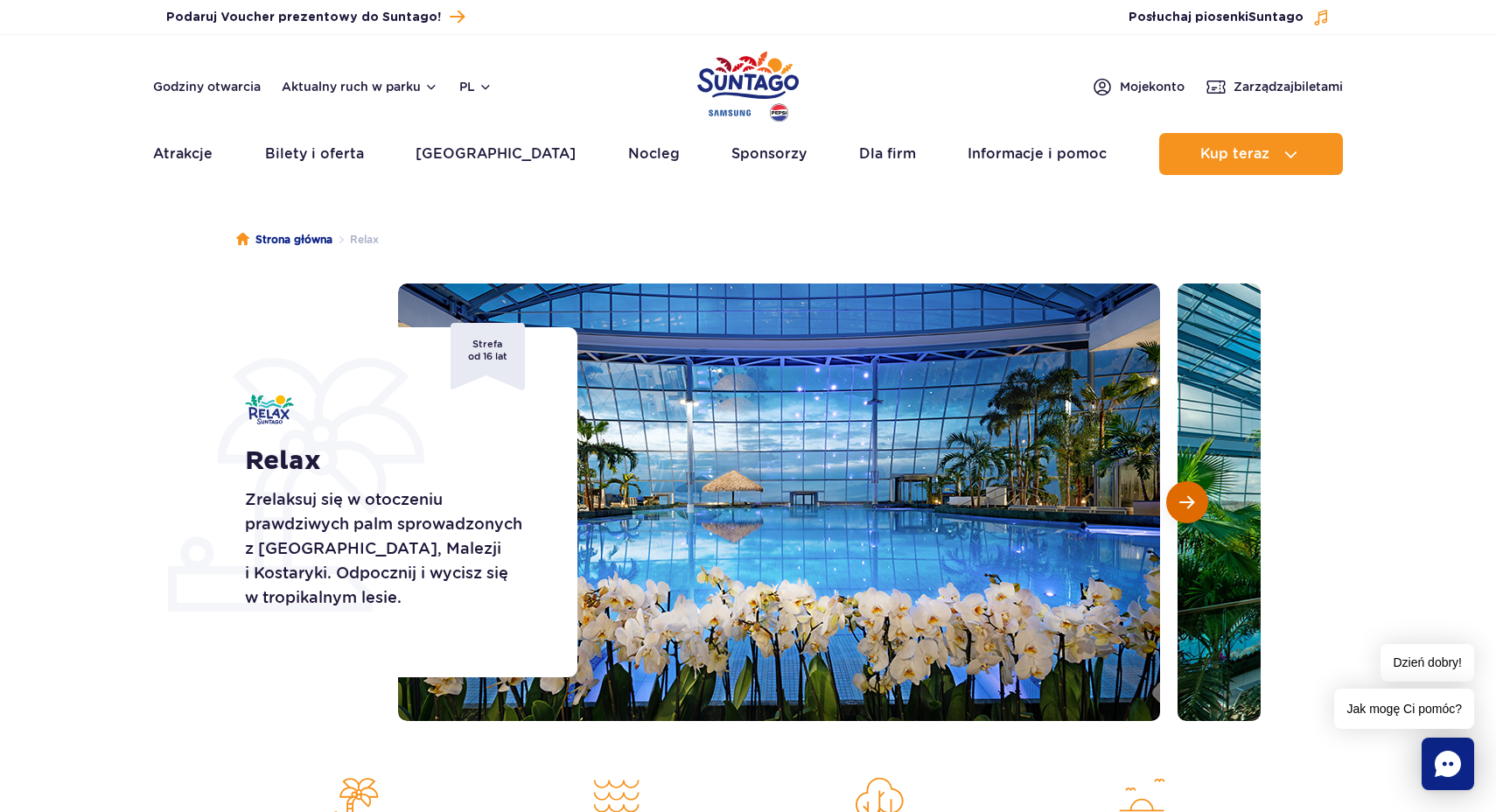
click at [1196, 505] on button "Następny slajd" at bounding box center [1188, 502] width 42 height 42
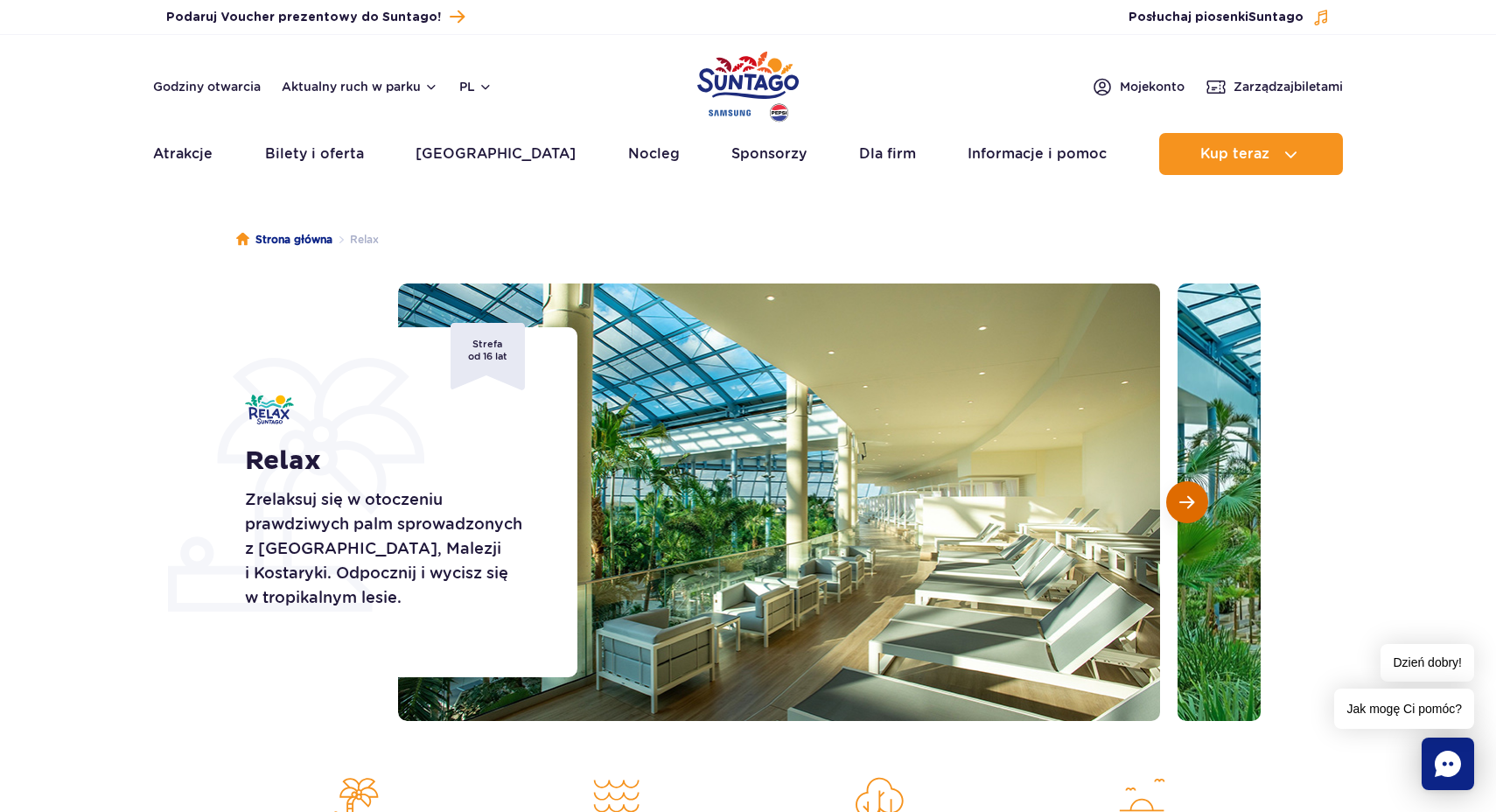
click at [1196, 505] on button "Następny slajd" at bounding box center [1188, 502] width 42 height 42
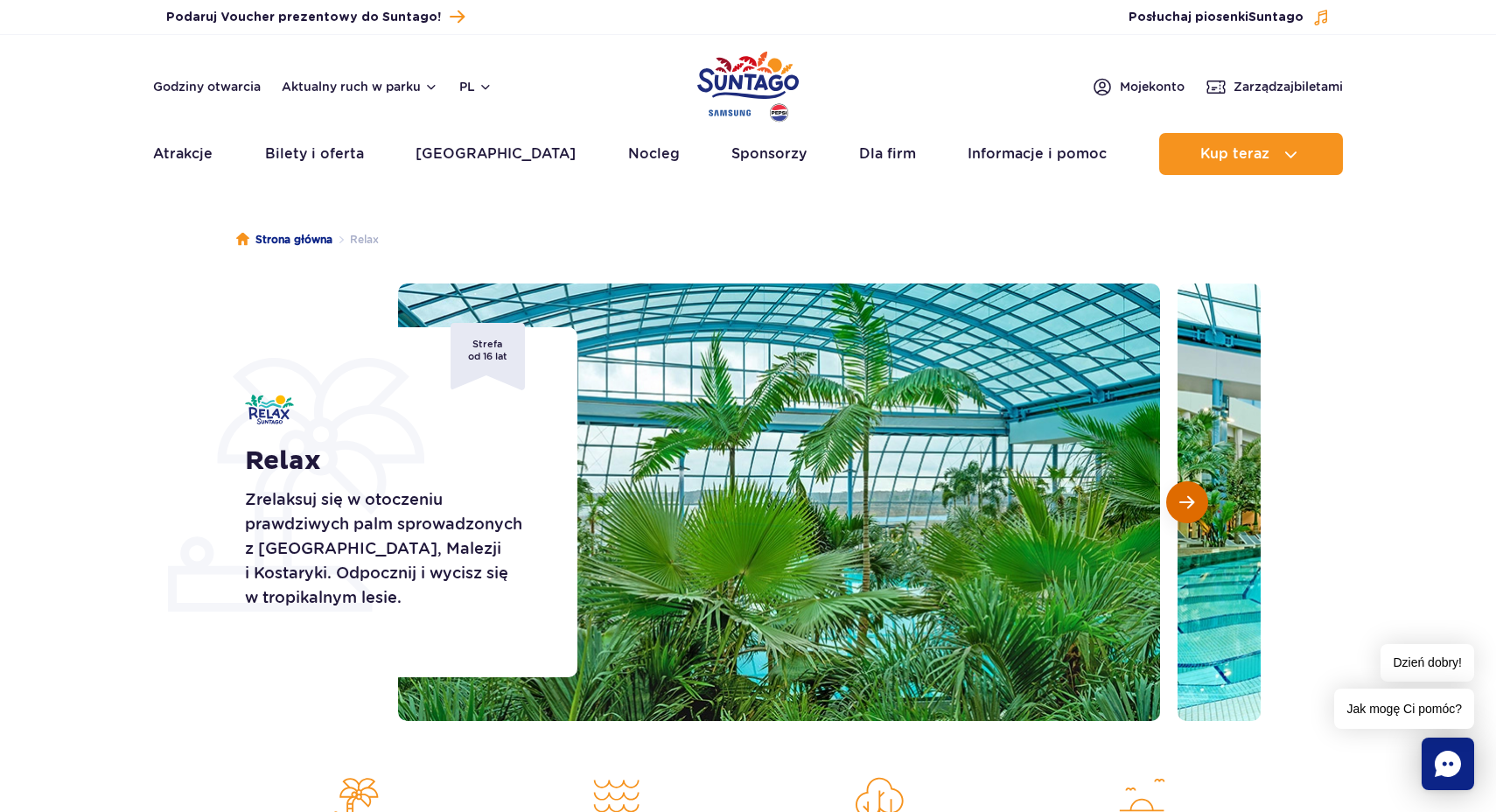
click at [1196, 505] on button "Następny slajd" at bounding box center [1188, 502] width 42 height 42
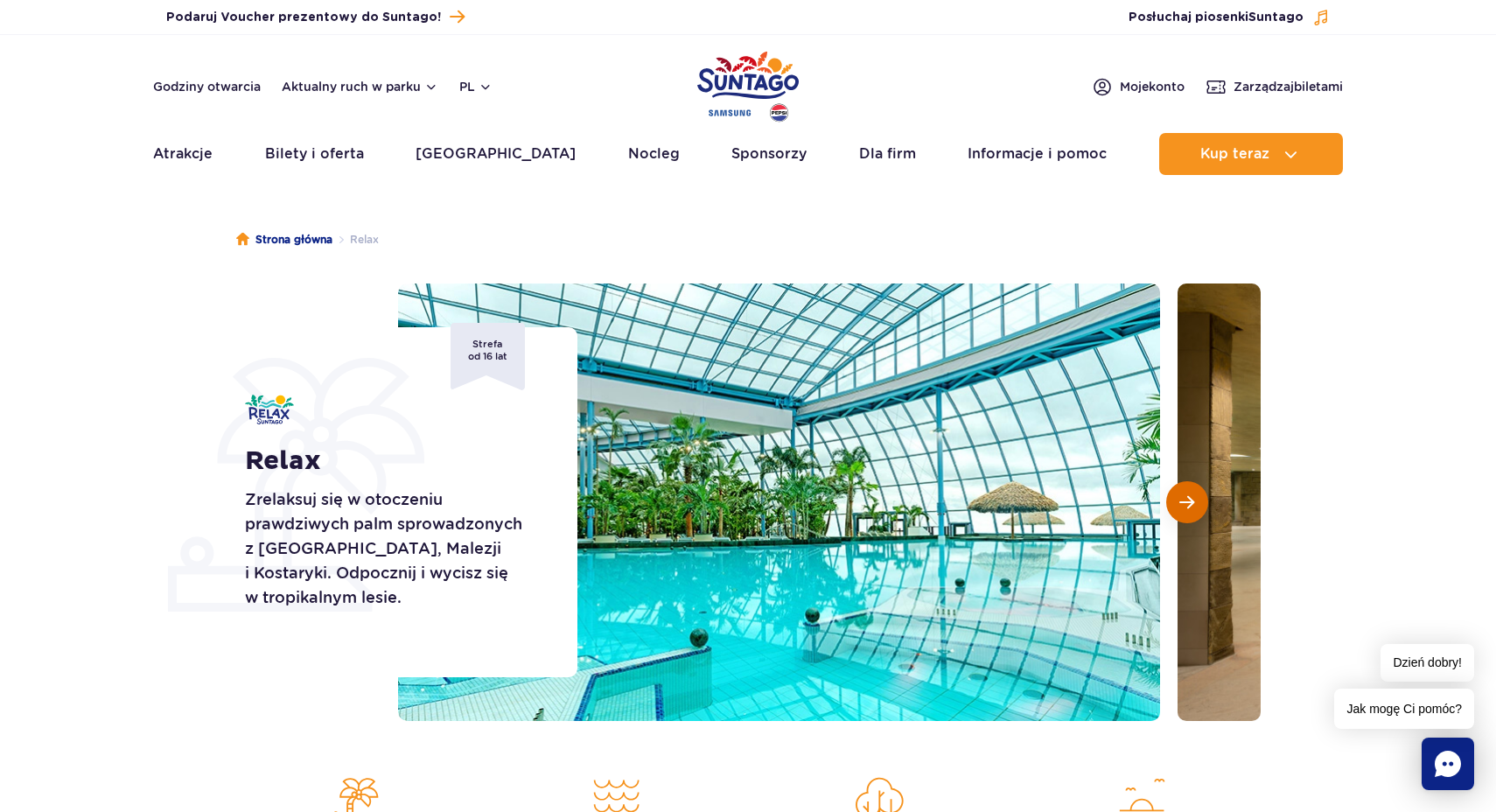
click at [1196, 505] on button "Następny slajd" at bounding box center [1188, 502] width 42 height 42
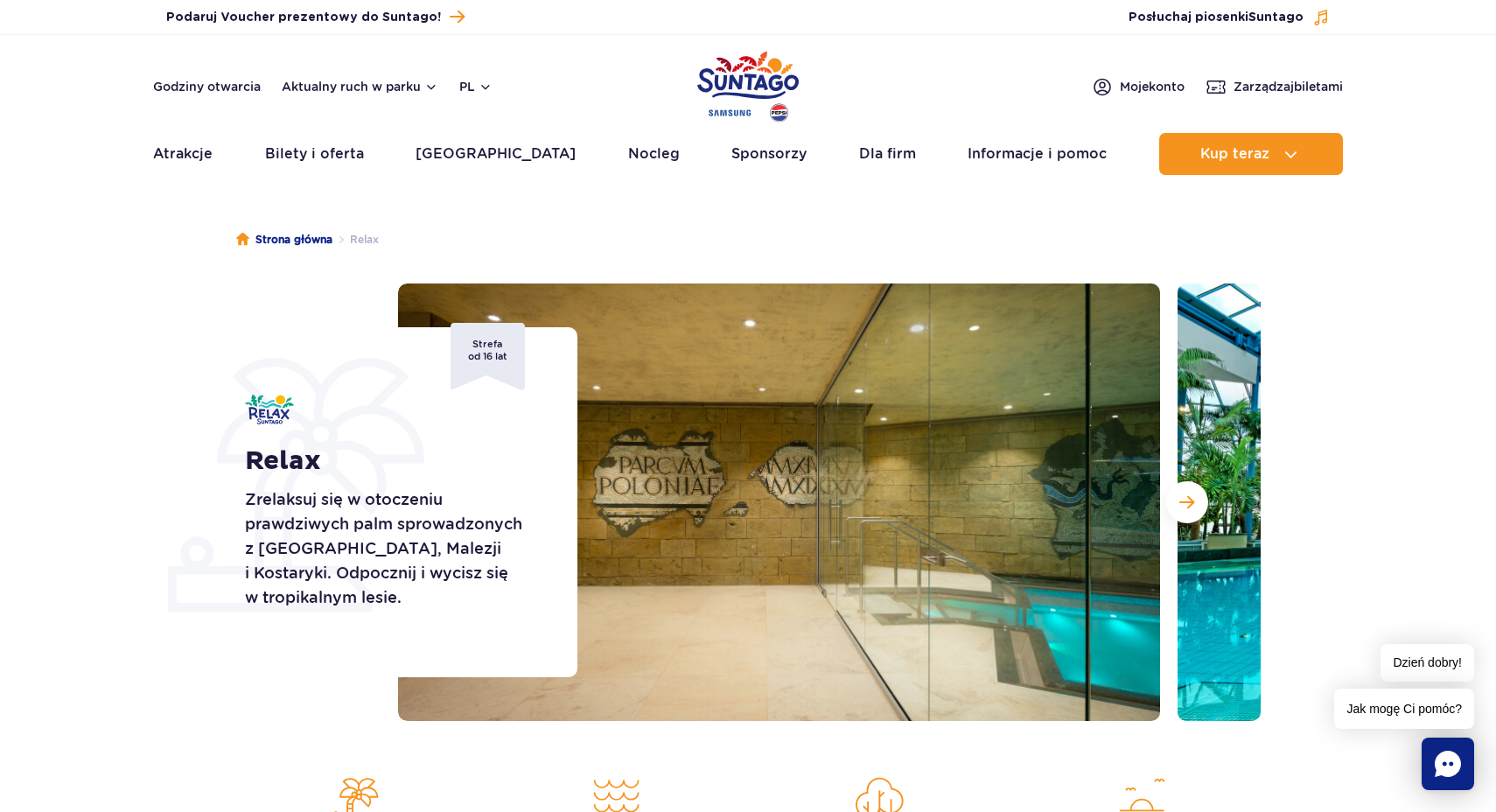
click at [1346, 414] on section "Relax Zrelaksuj się w otoczeniu prawdziwych palm sprowadzonych z Florydy, Malez…" at bounding box center [748, 503] width 1496 height 438
